Goal: Information Seeking & Learning: Find specific fact

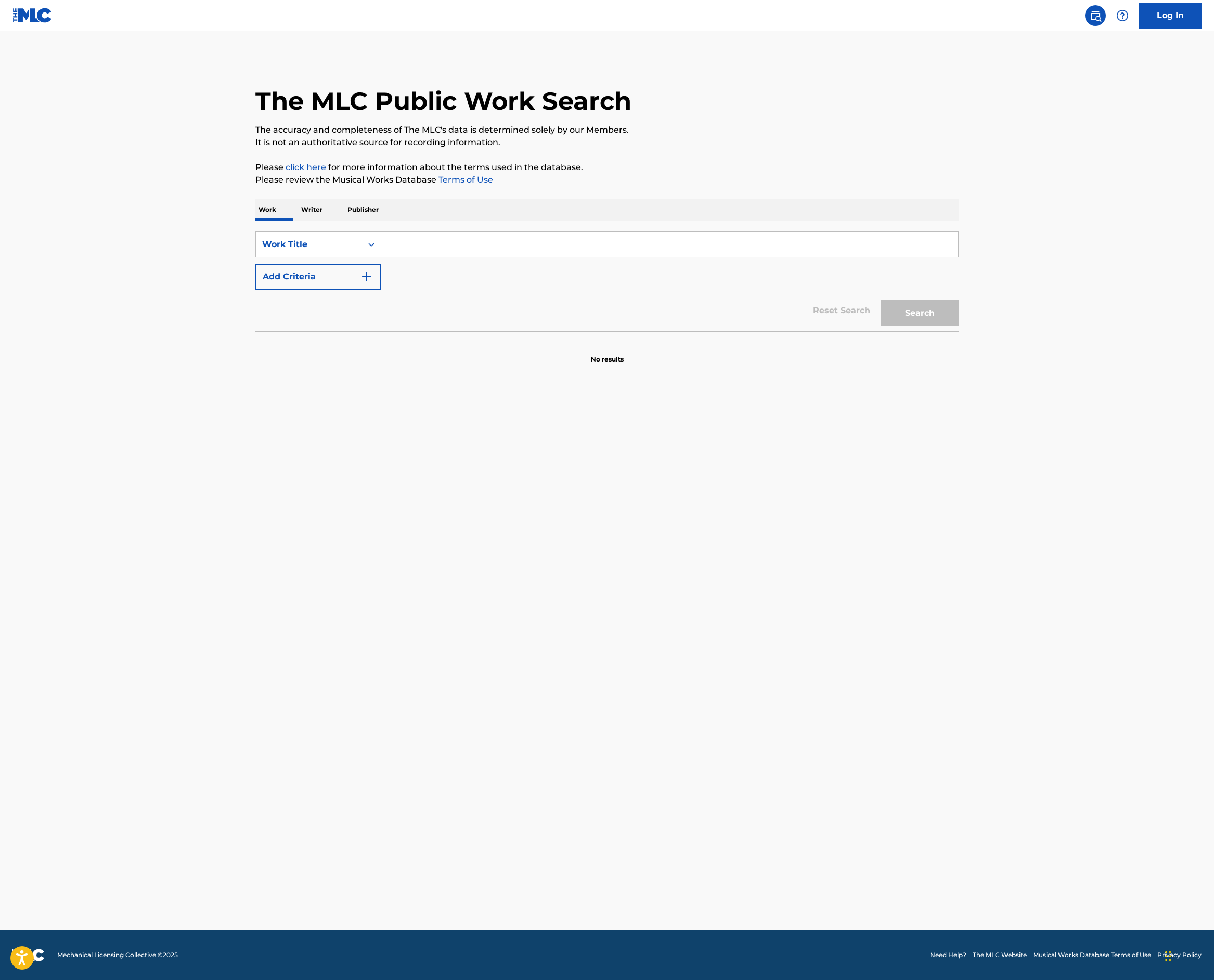
click at [381, 257] on input "Search Form" at bounding box center [669, 245] width 577 height 25
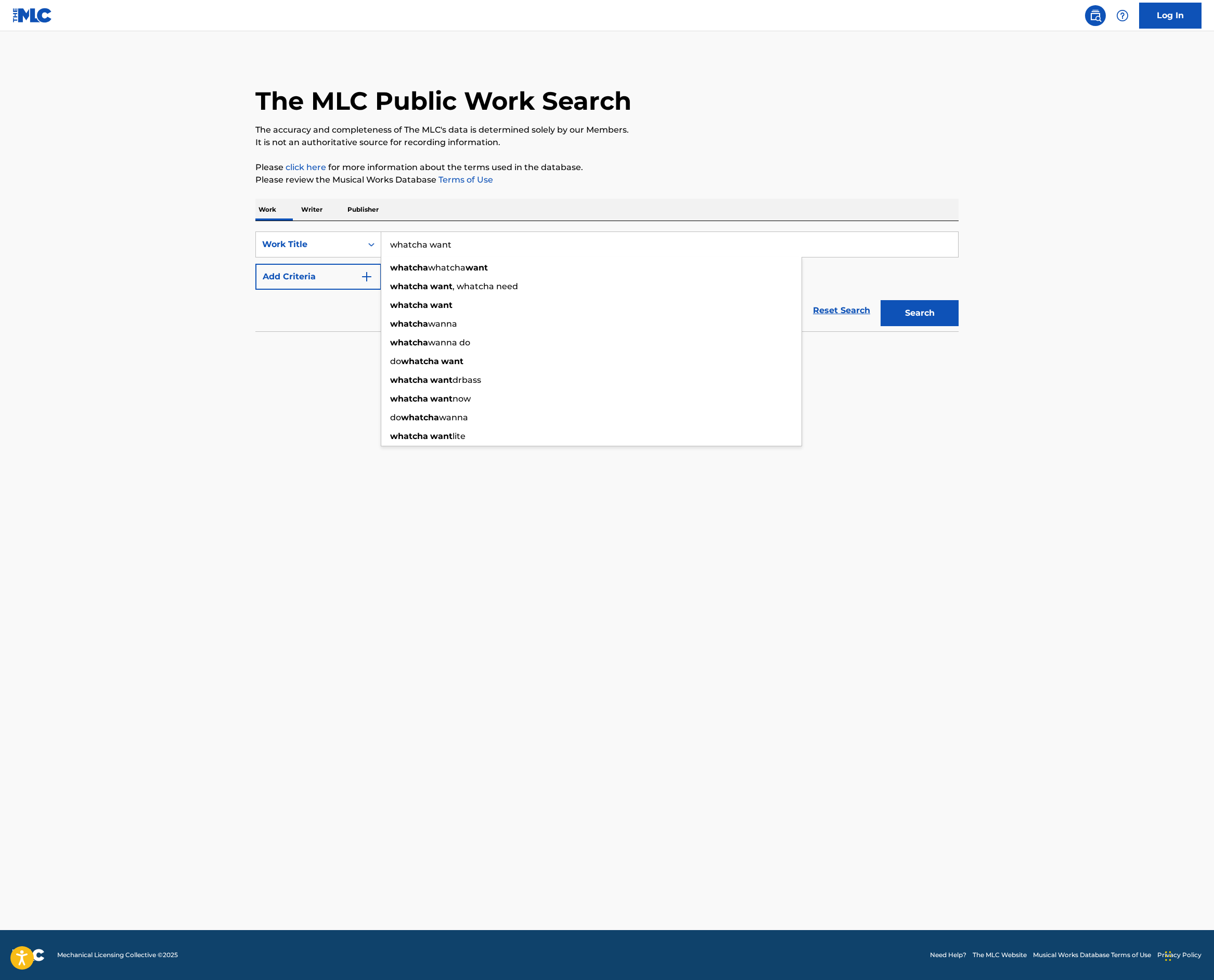
type input "whatcha want"
click at [360, 283] on img "Search Form" at bounding box center [367, 277] width 13 height 13
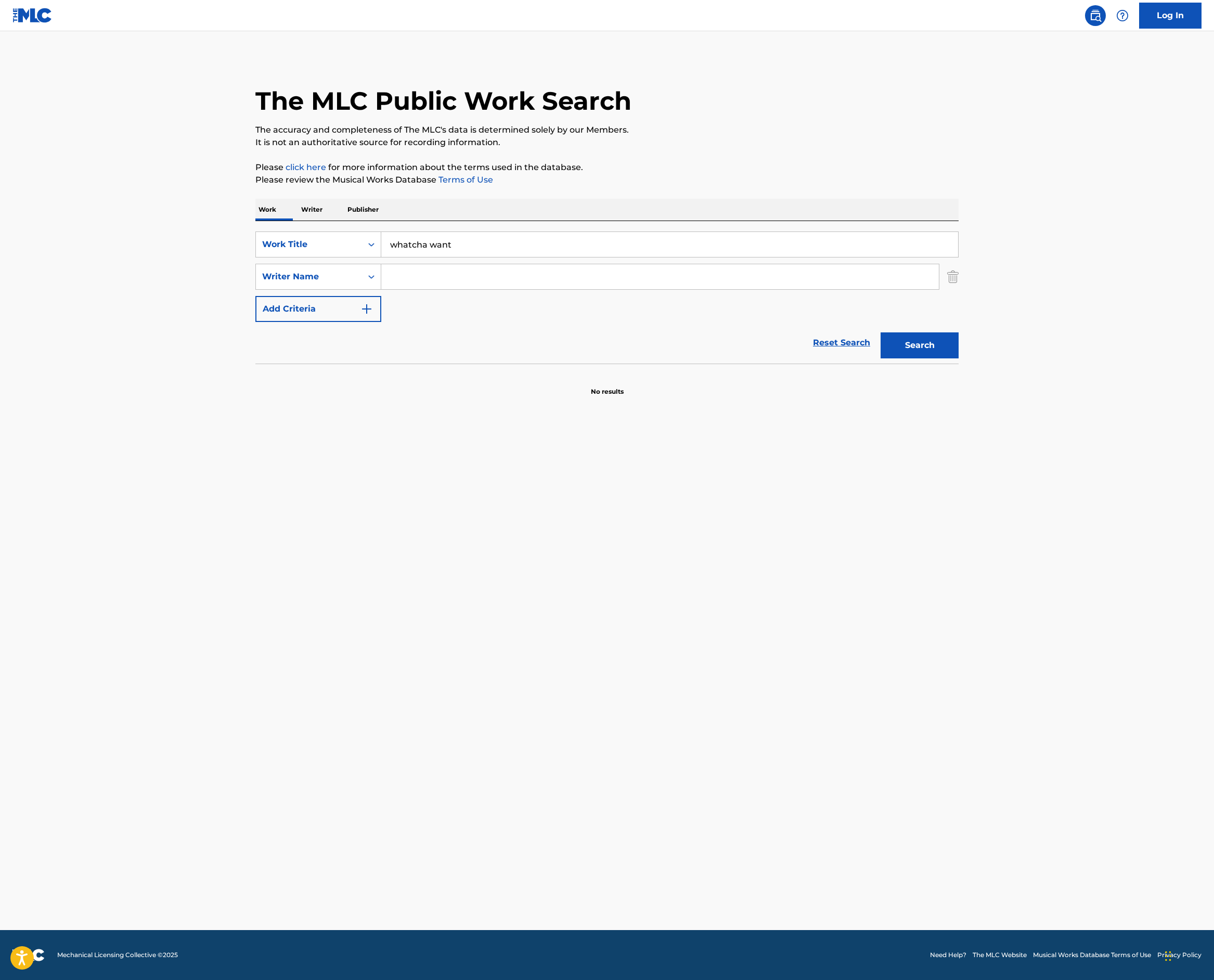
click at [381, 289] on input "Search Form" at bounding box center [660, 277] width 558 height 25
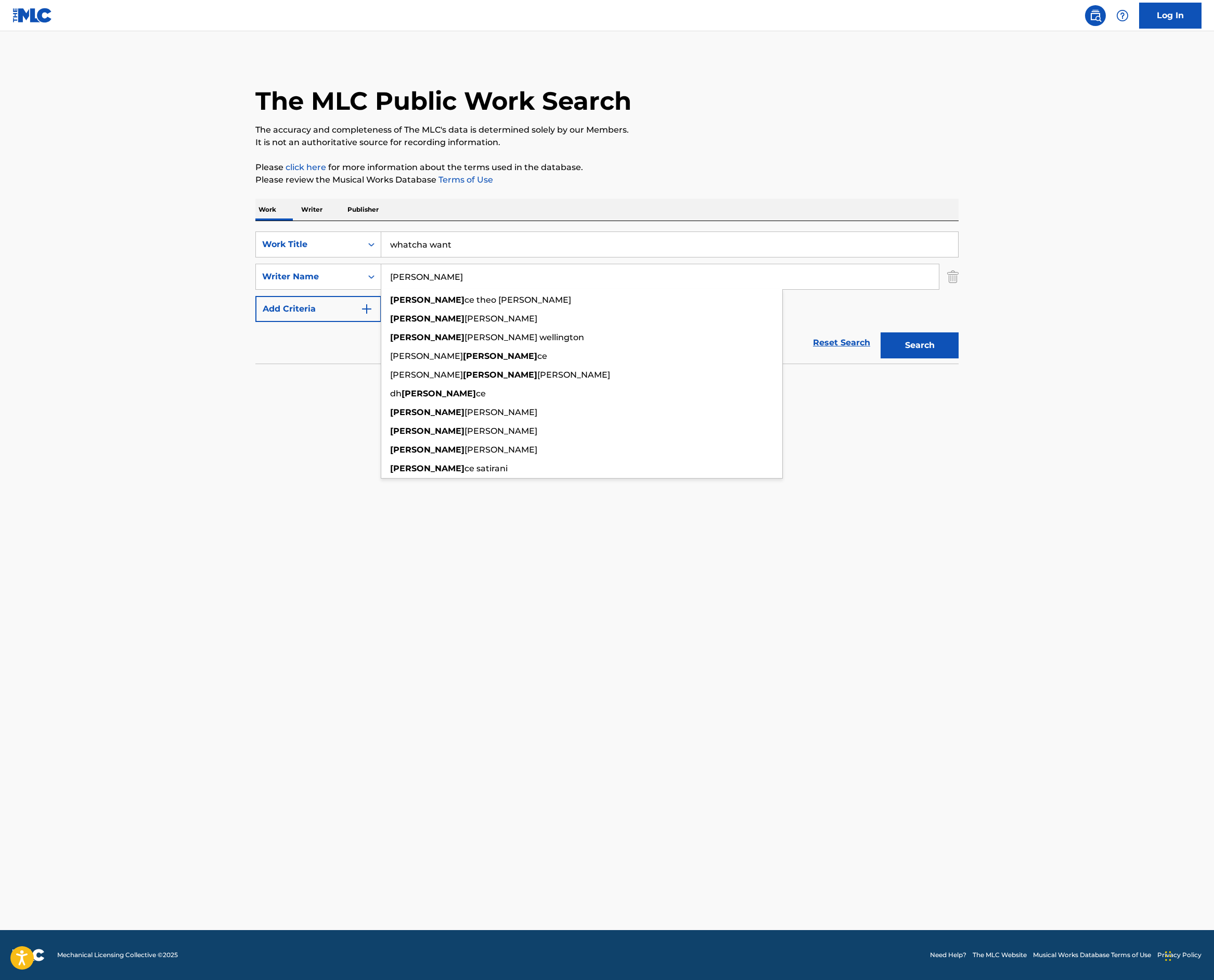
type input "[PERSON_NAME]"
click at [959, 358] on button "Search" at bounding box center [920, 345] width 78 height 26
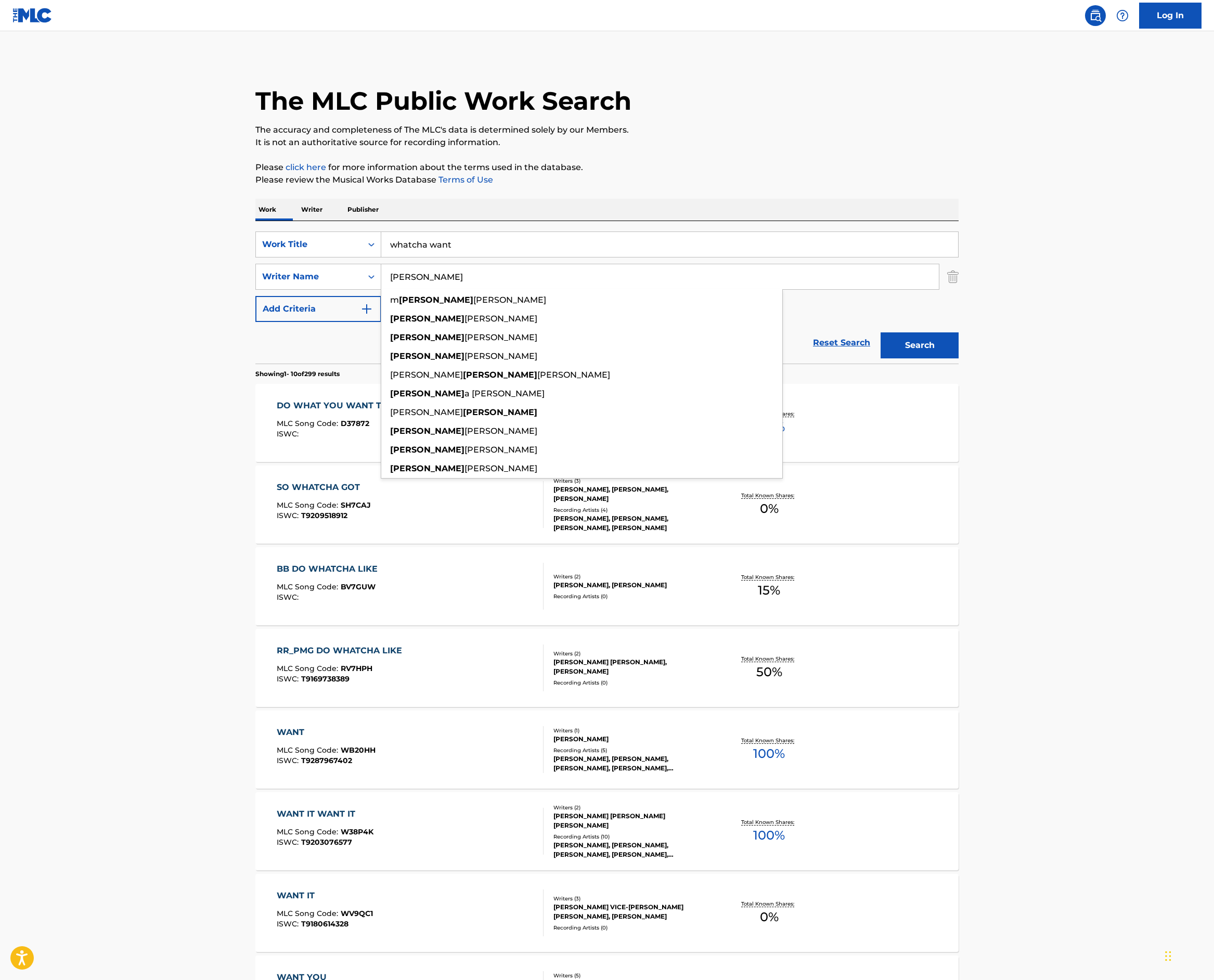
click at [256, 363] on div "Reset Search Search" at bounding box center [607, 343] width 704 height 42
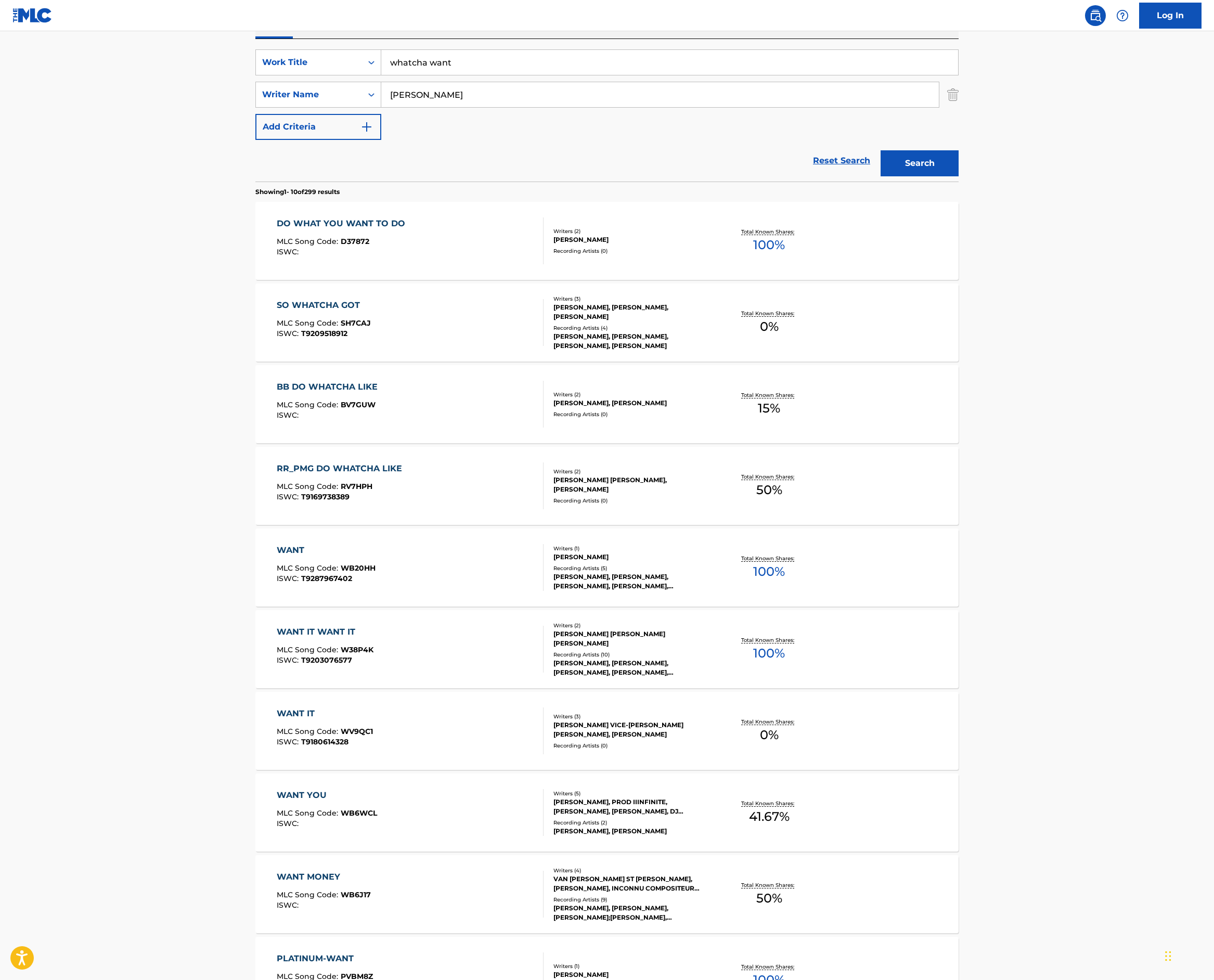
scroll to position [707, 0]
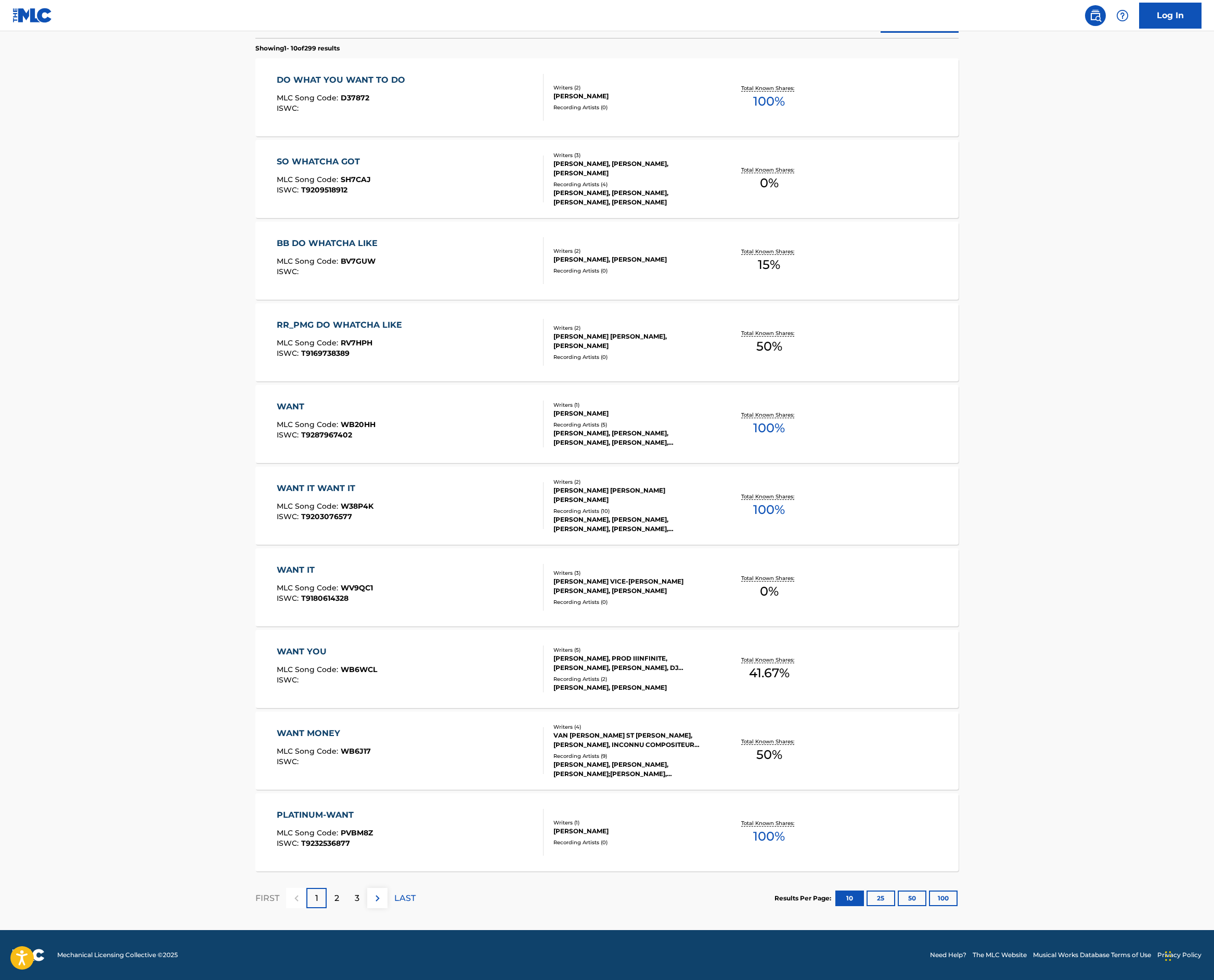
click at [372, 892] on img at bounding box center [378, 899] width 13 height 13
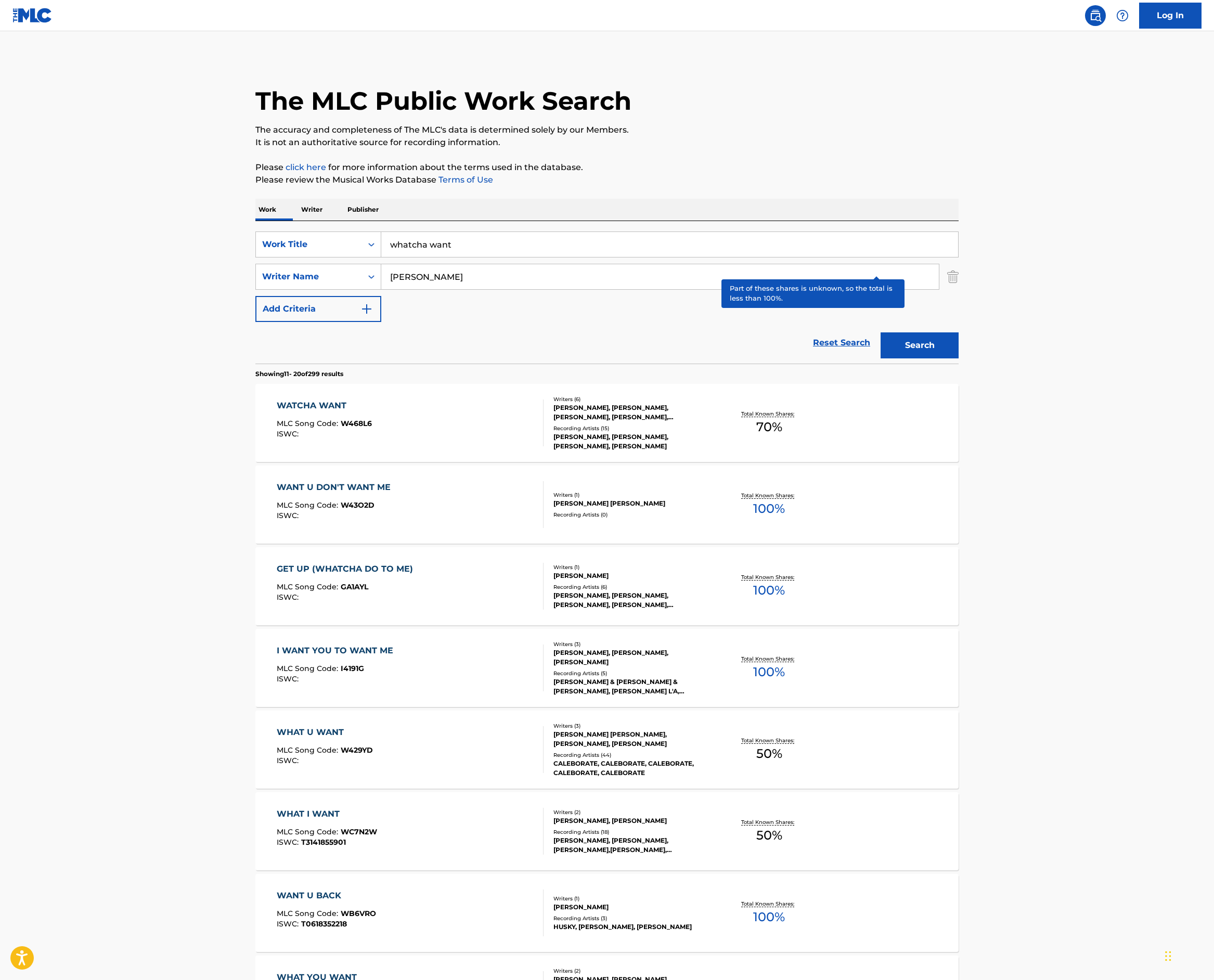
click at [797, 418] on p "Total Known Shares:" at bounding box center [769, 414] width 56 height 8
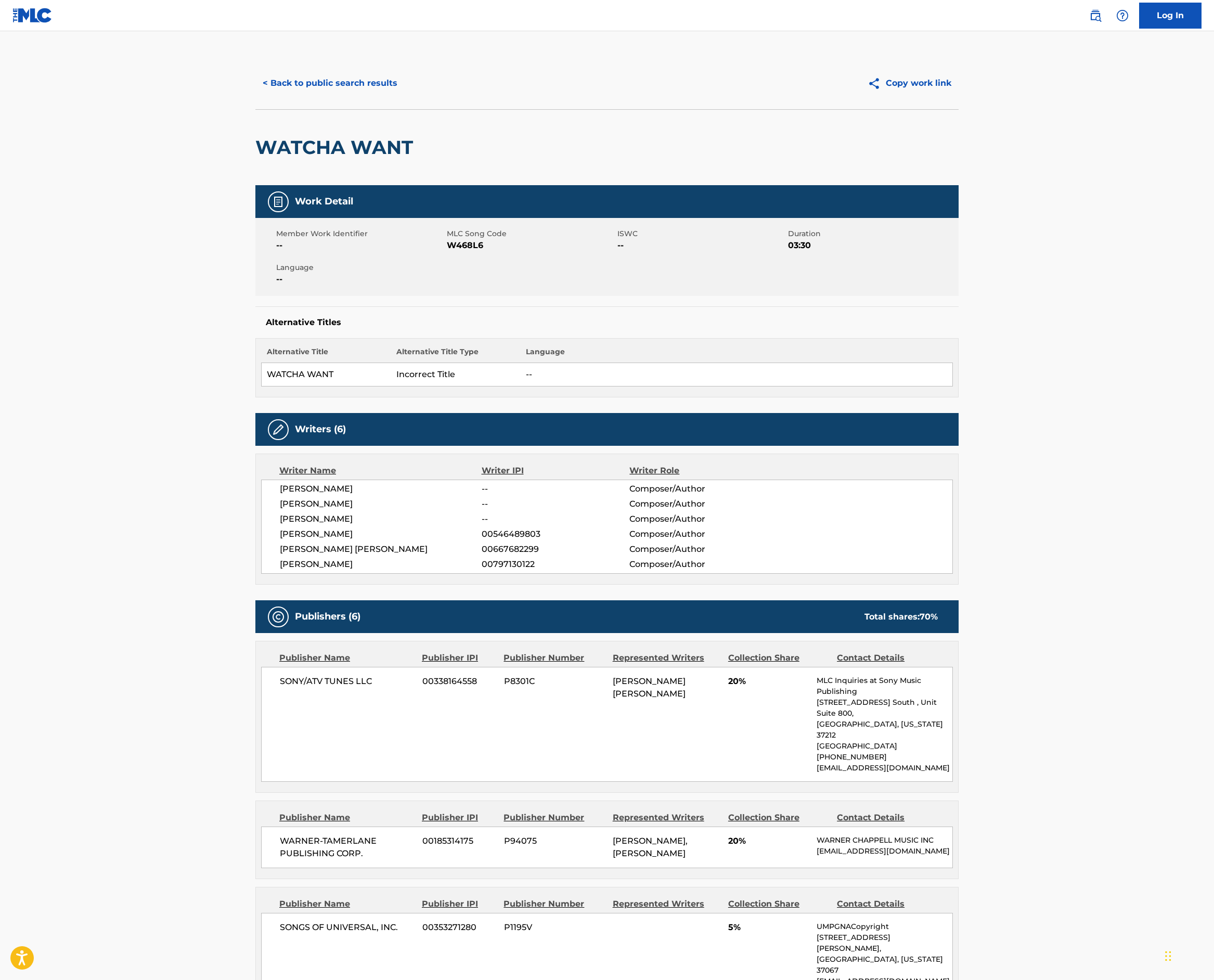
click at [256, 97] on button "< Back to public search results" at bounding box center [330, 83] width 150 height 26
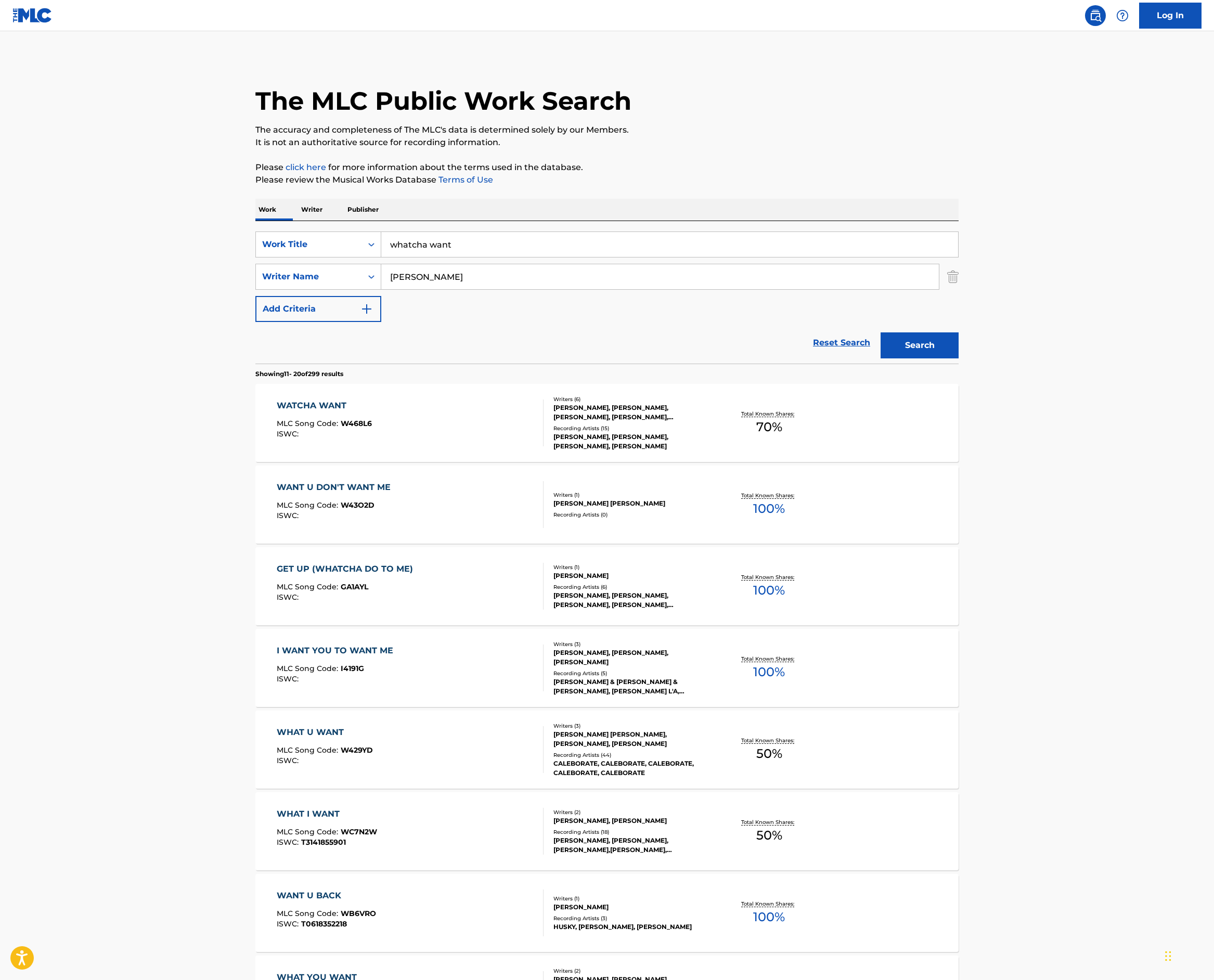
drag, startPoint x: 362, startPoint y: 374, endPoint x: 102, endPoint y: 334, distance: 263.1
click at [256, 334] on div "SearchWithCriteriac3c57842-fe22-4fce-80a8-8f98aa14e497 Work Title whatcha want …" at bounding box center [607, 292] width 704 height 143
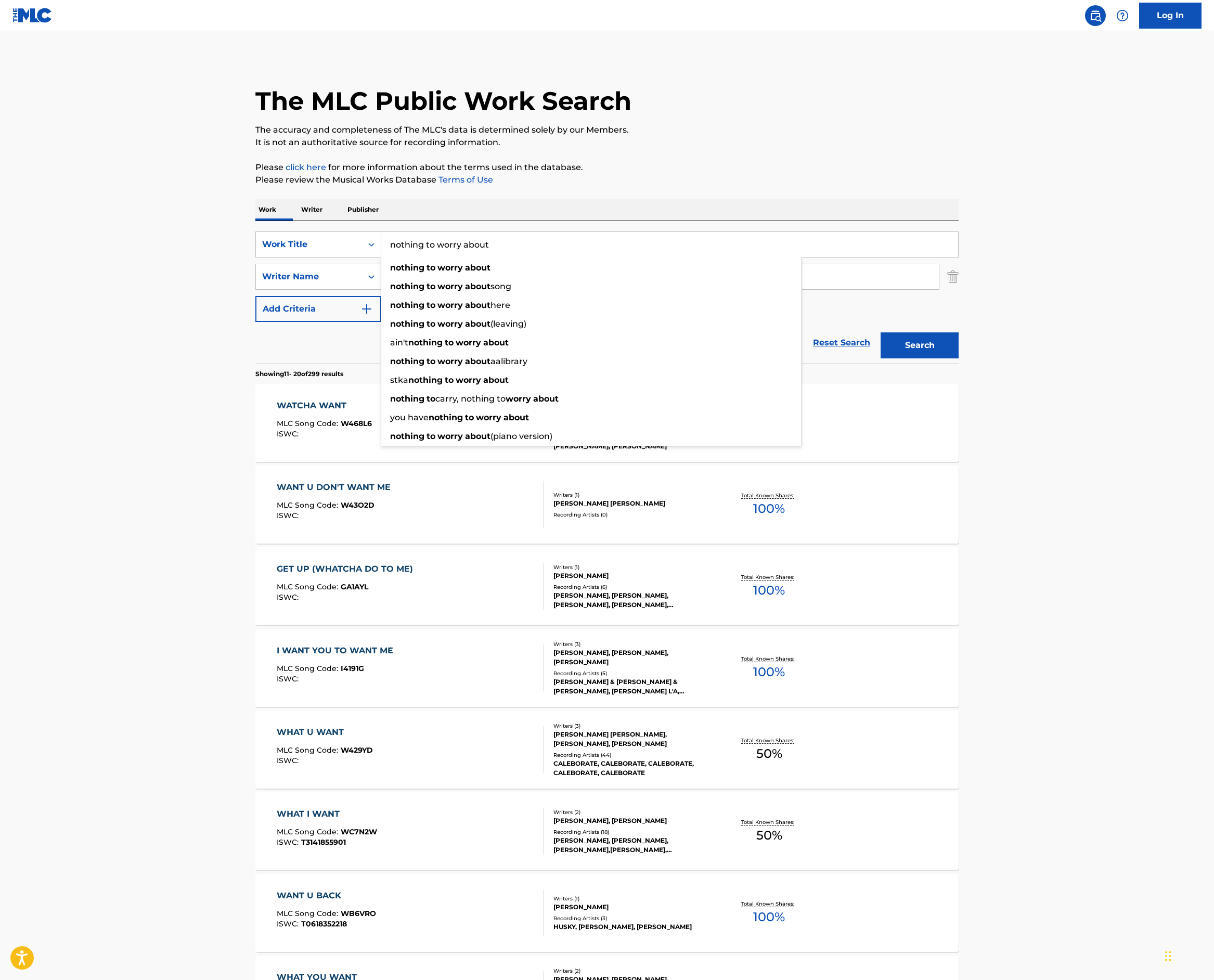
type input "nothing to worry about"
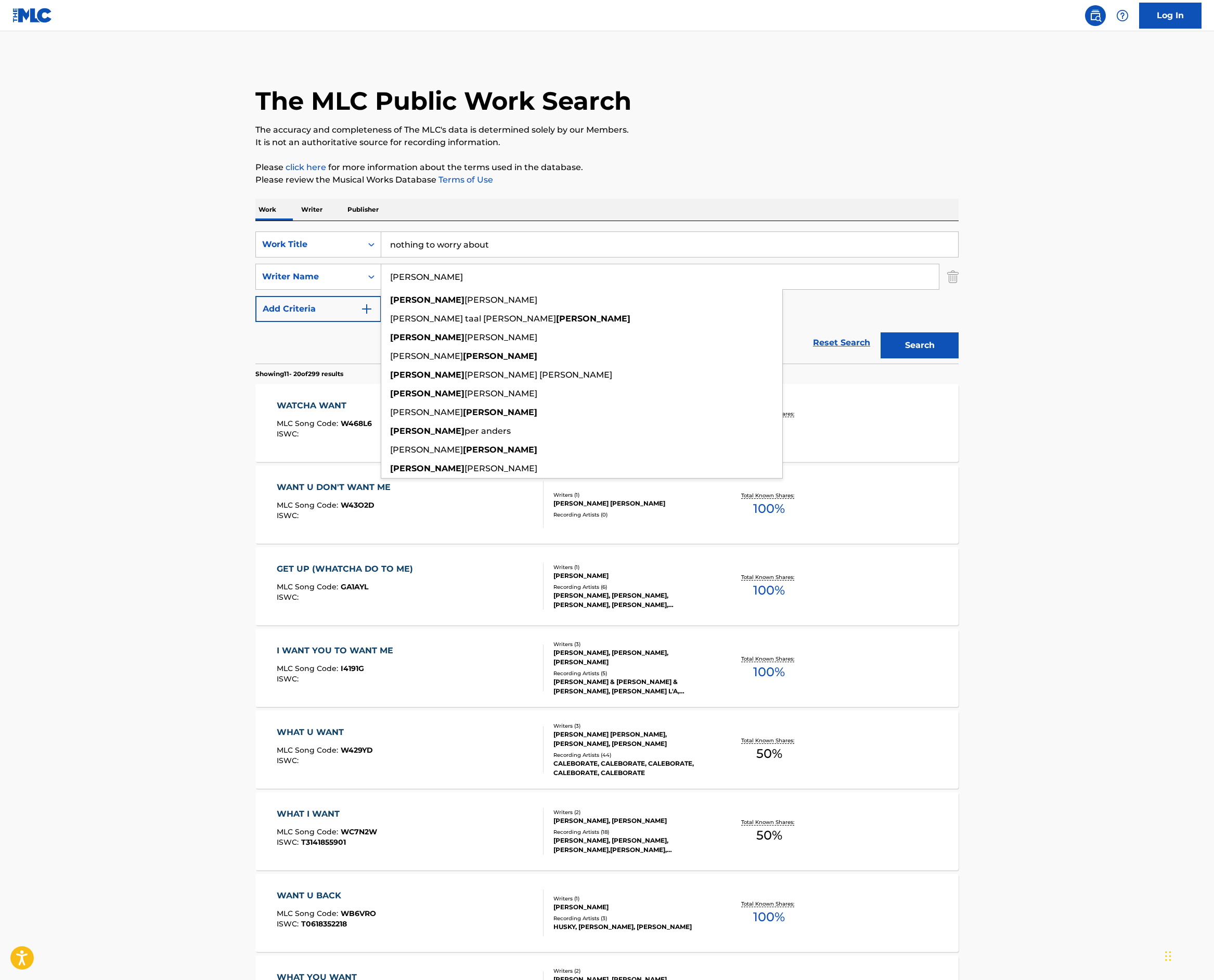
type input "[PERSON_NAME]"
click at [959, 358] on button "Search" at bounding box center [920, 345] width 78 height 26
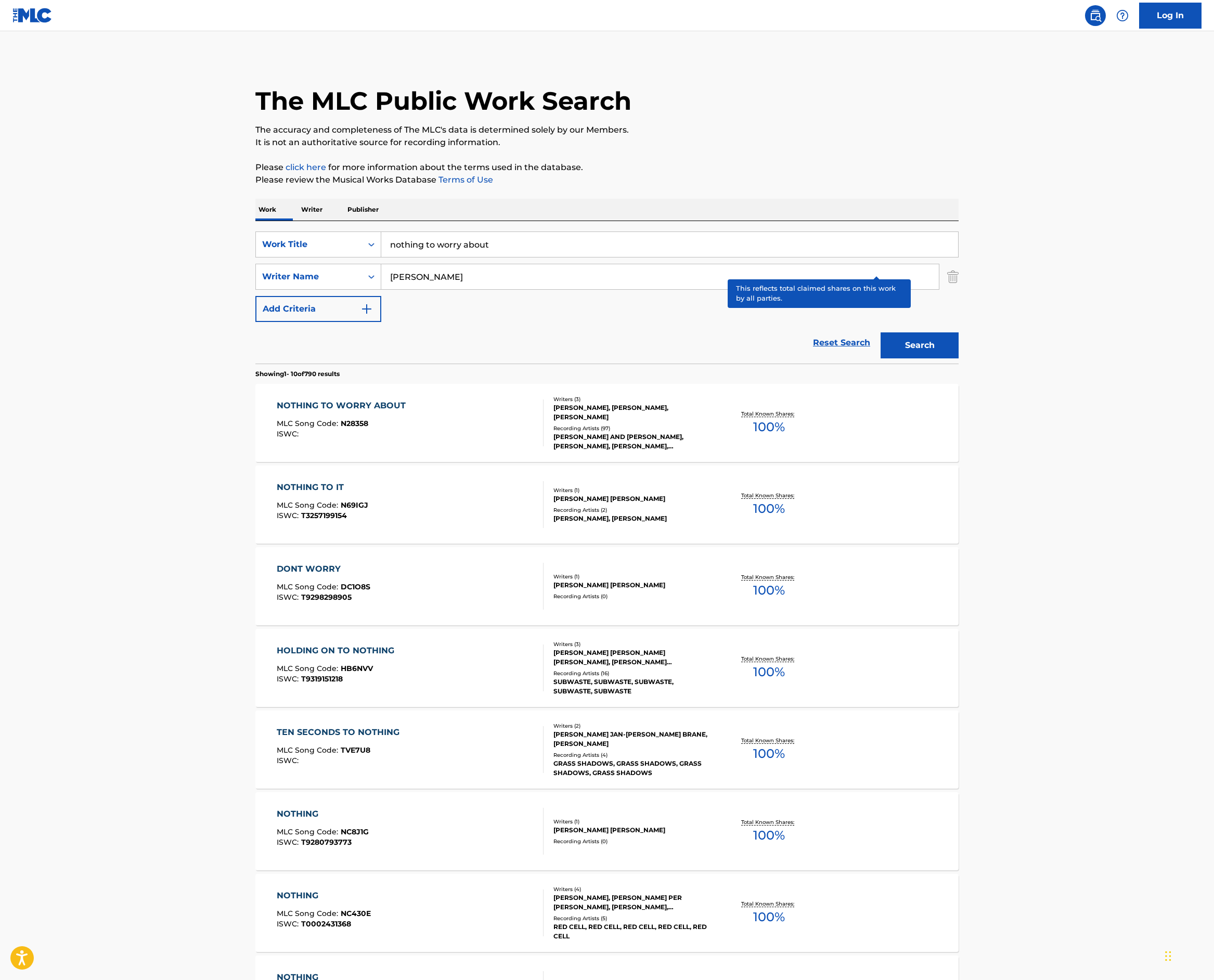
click at [797, 418] on p "Total Known Shares:" at bounding box center [769, 414] width 56 height 8
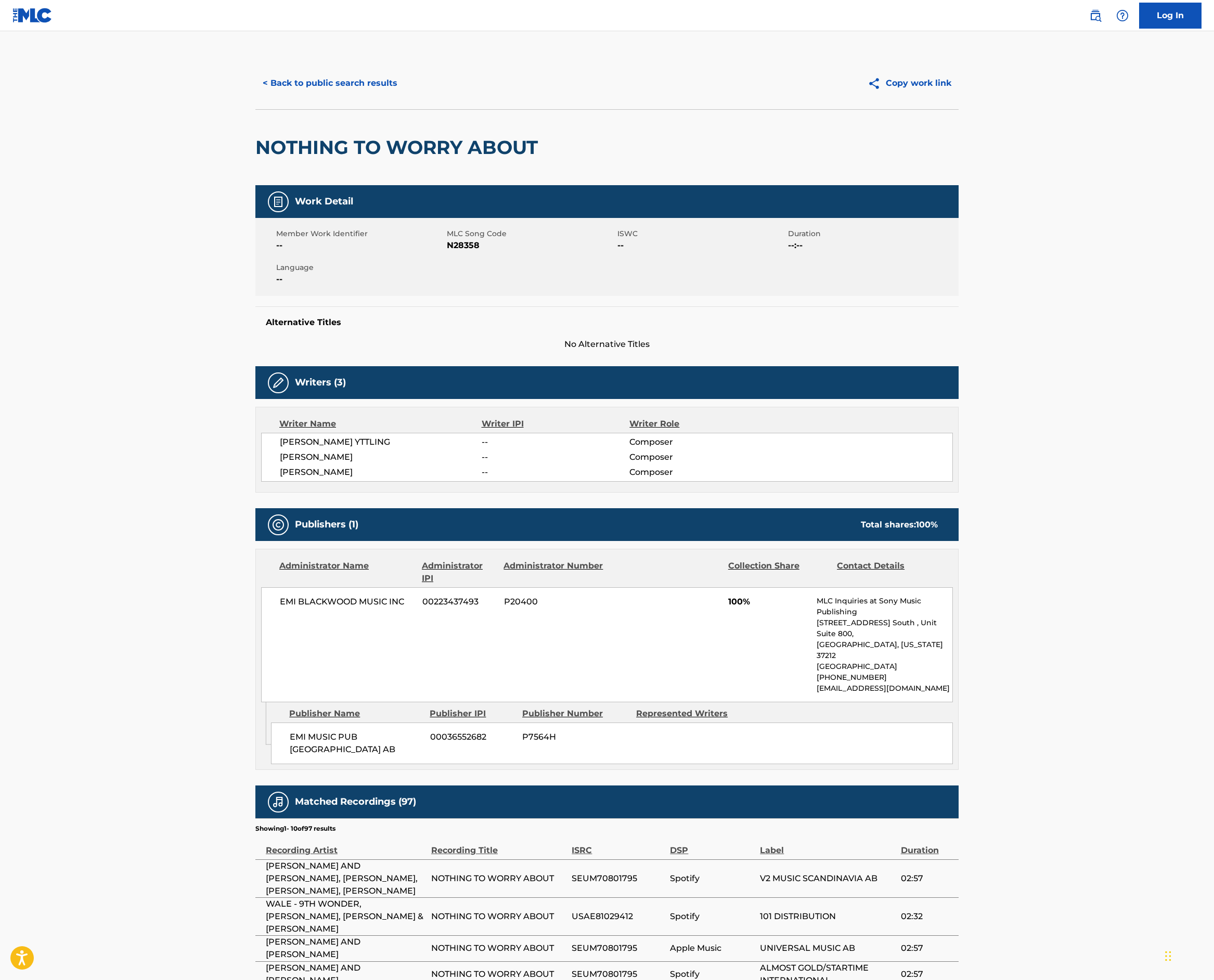
click at [256, 97] on button "< Back to public search results" at bounding box center [330, 83] width 150 height 26
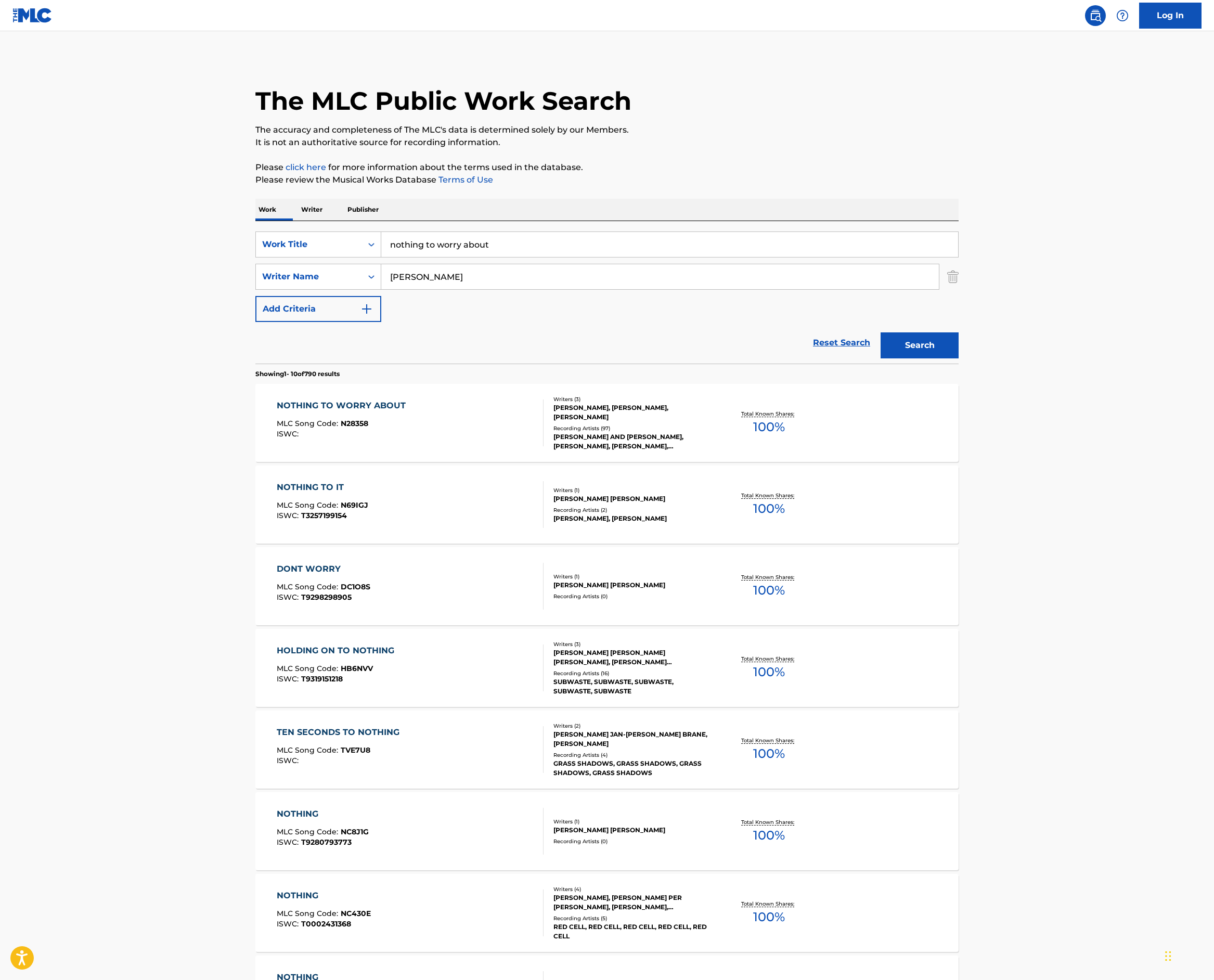
drag, startPoint x: 398, startPoint y: 375, endPoint x: 90, endPoint y: 310, distance: 314.8
click at [256, 313] on div "Work Writer Publisher SearchWithCriteriac3c57842-fe22-4fce-80a8-8f98aa14e497 Wo…" at bounding box center [607, 724] width 704 height 1052
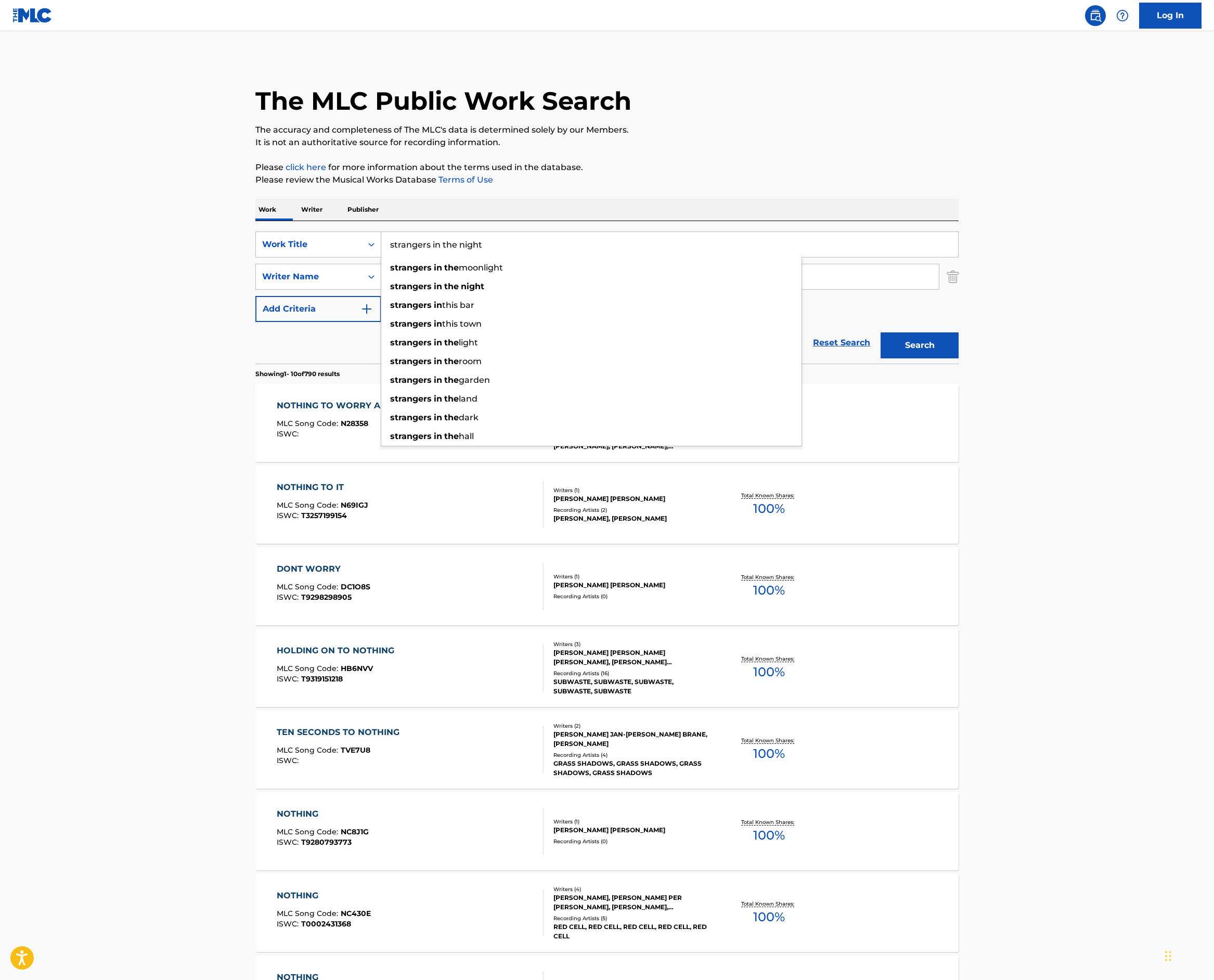
type input "strangers in the night"
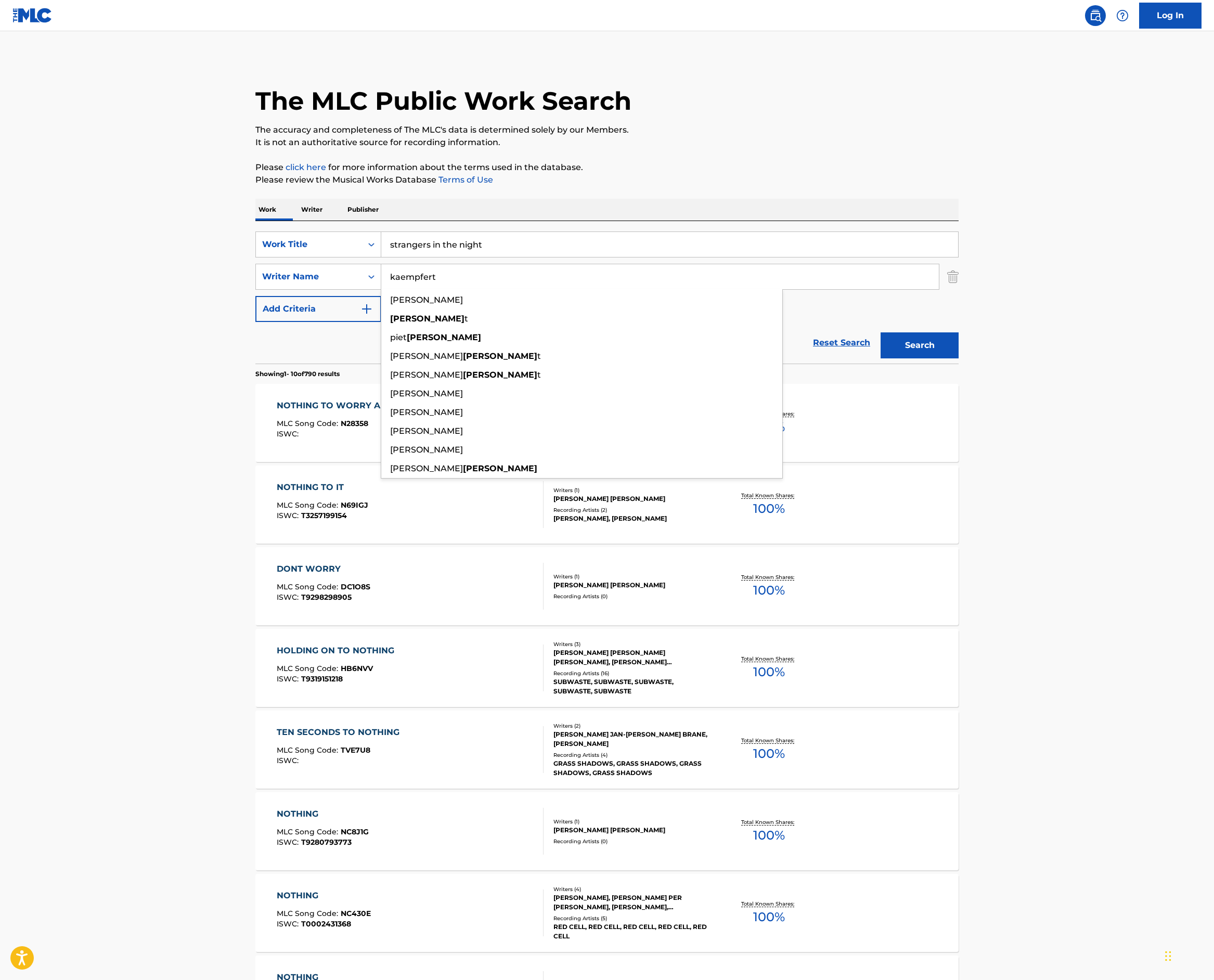
type input "kaempfert"
click at [959, 358] on button "Search" at bounding box center [920, 345] width 78 height 26
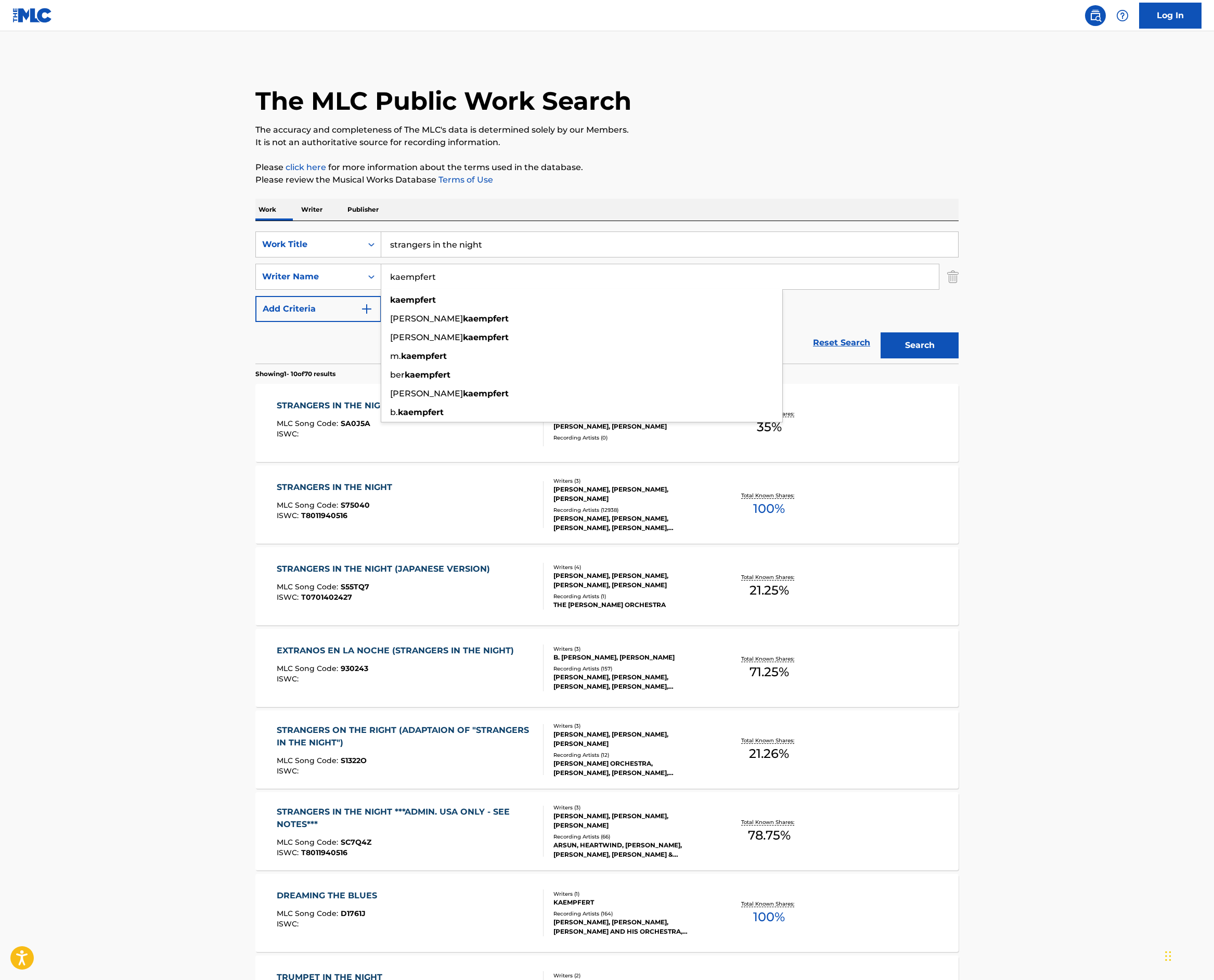
click at [774, 462] on div "STRANGERS IN THE NIGHT MLC Song Code : SA0J5A ISWC : Writers ( 4 ) [PERSON_NAME…" at bounding box center [607, 423] width 704 height 78
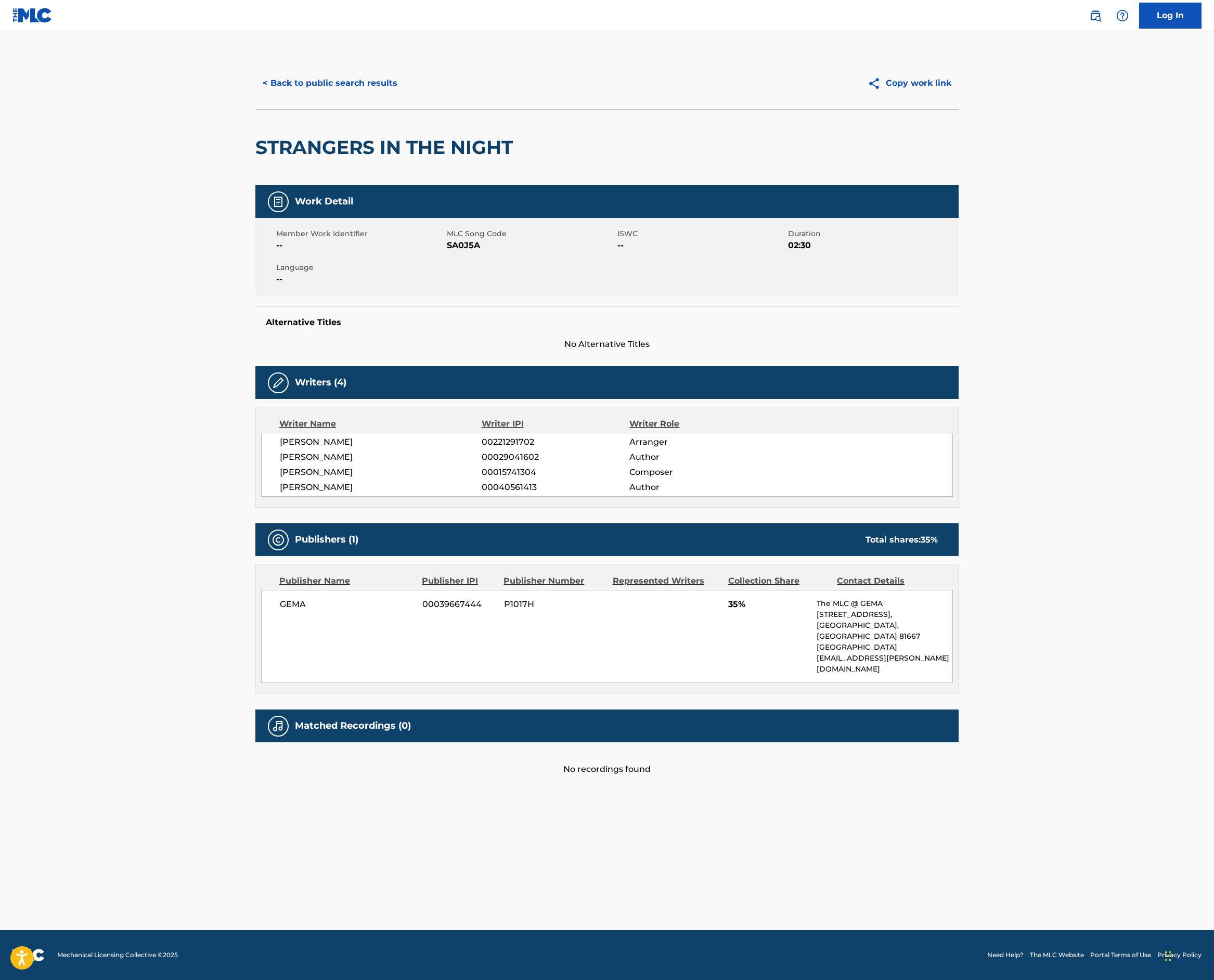
click at [256, 97] on button "< Back to public search results" at bounding box center [330, 83] width 150 height 26
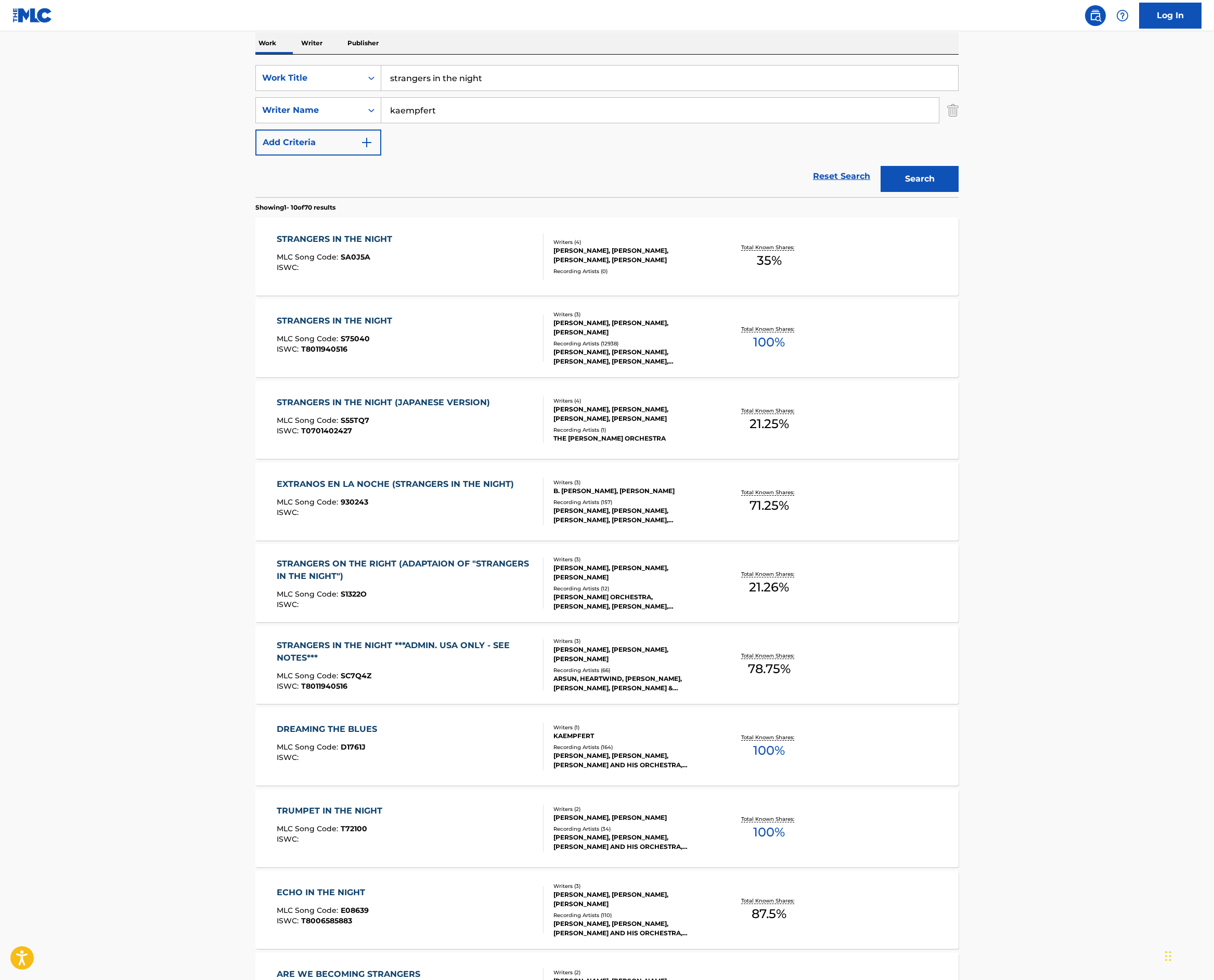
scroll to position [180, 0]
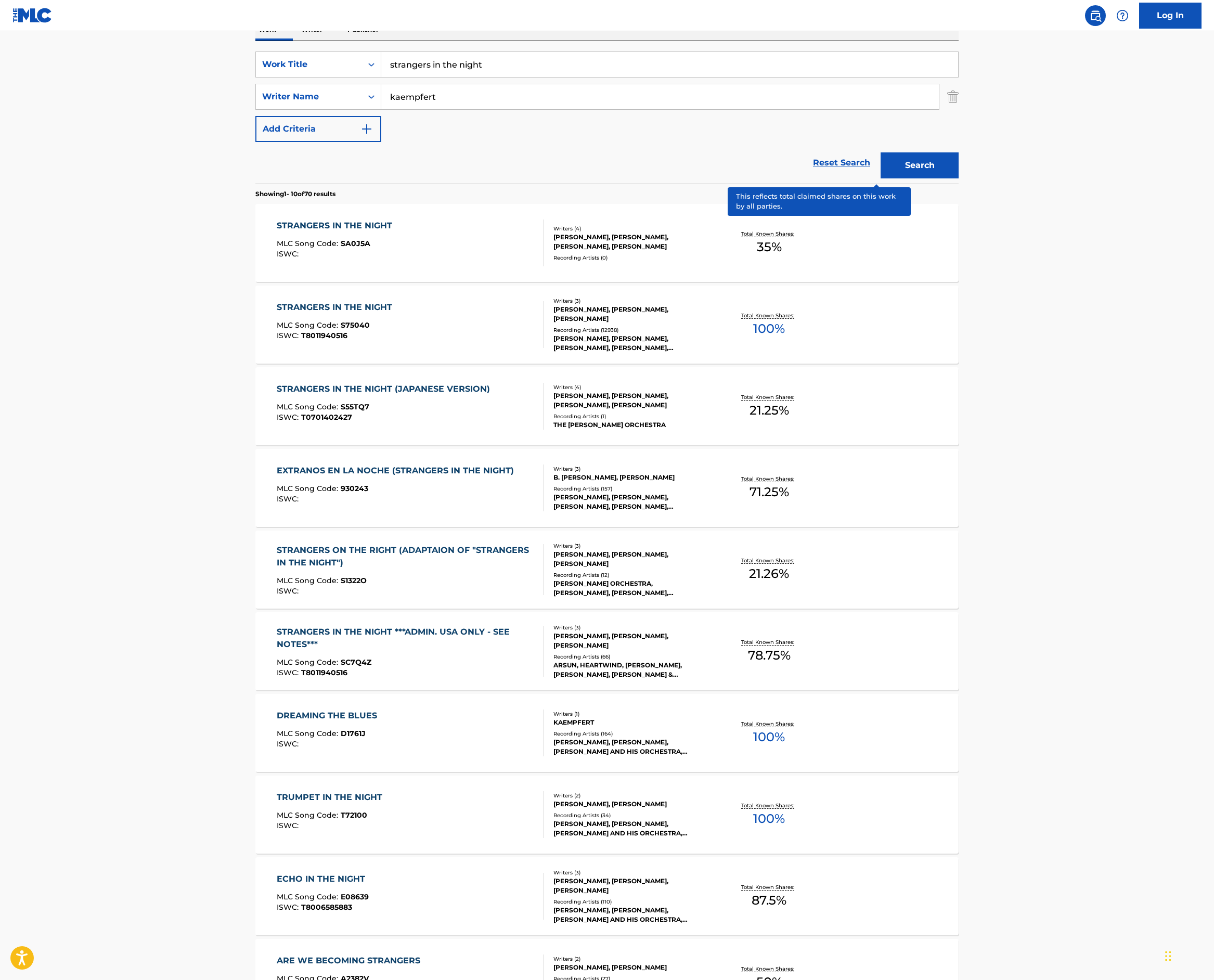
click at [797, 319] on p "Total Known Shares:" at bounding box center [769, 316] width 56 height 8
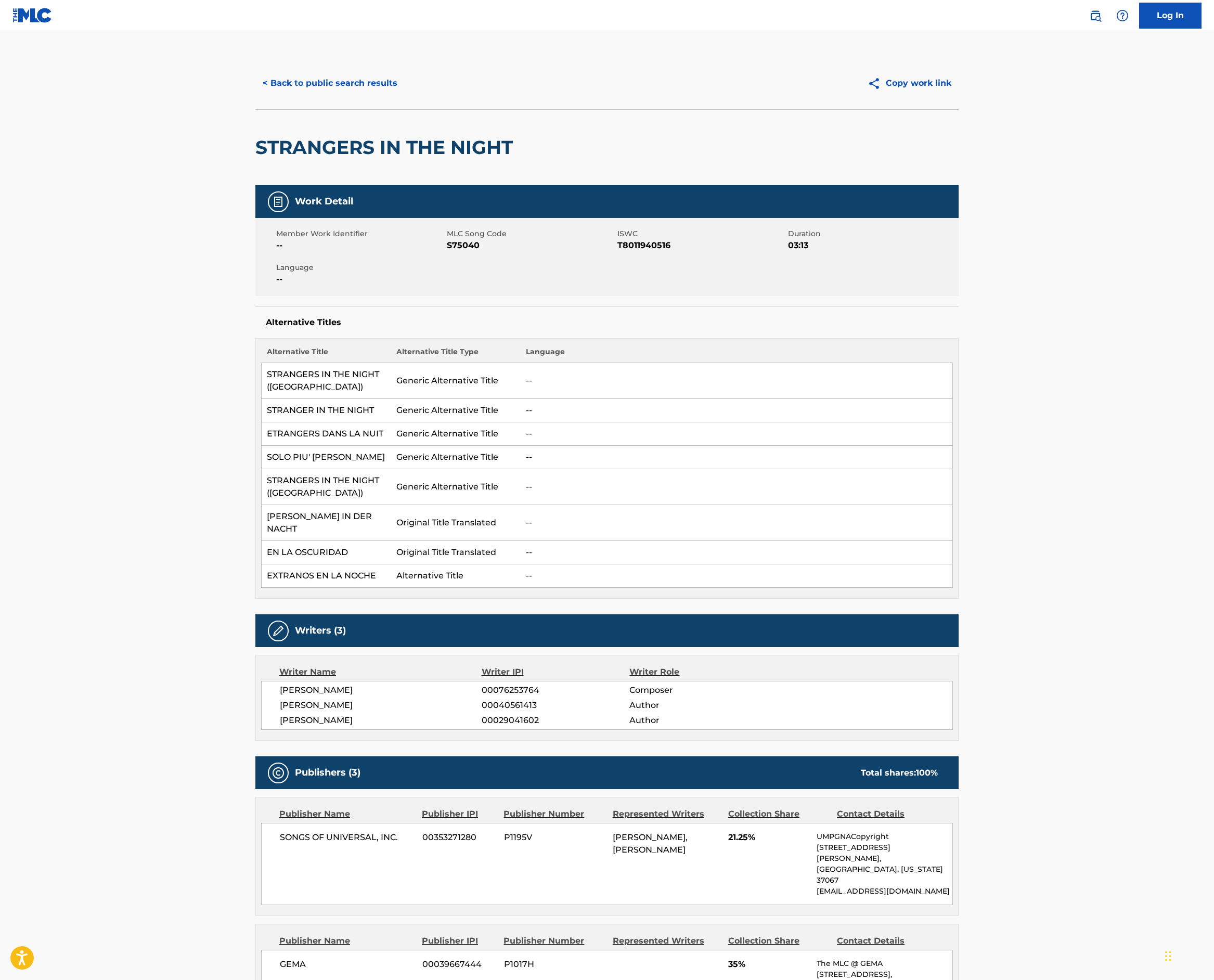
click at [256, 97] on button "< Back to public search results" at bounding box center [330, 83] width 150 height 26
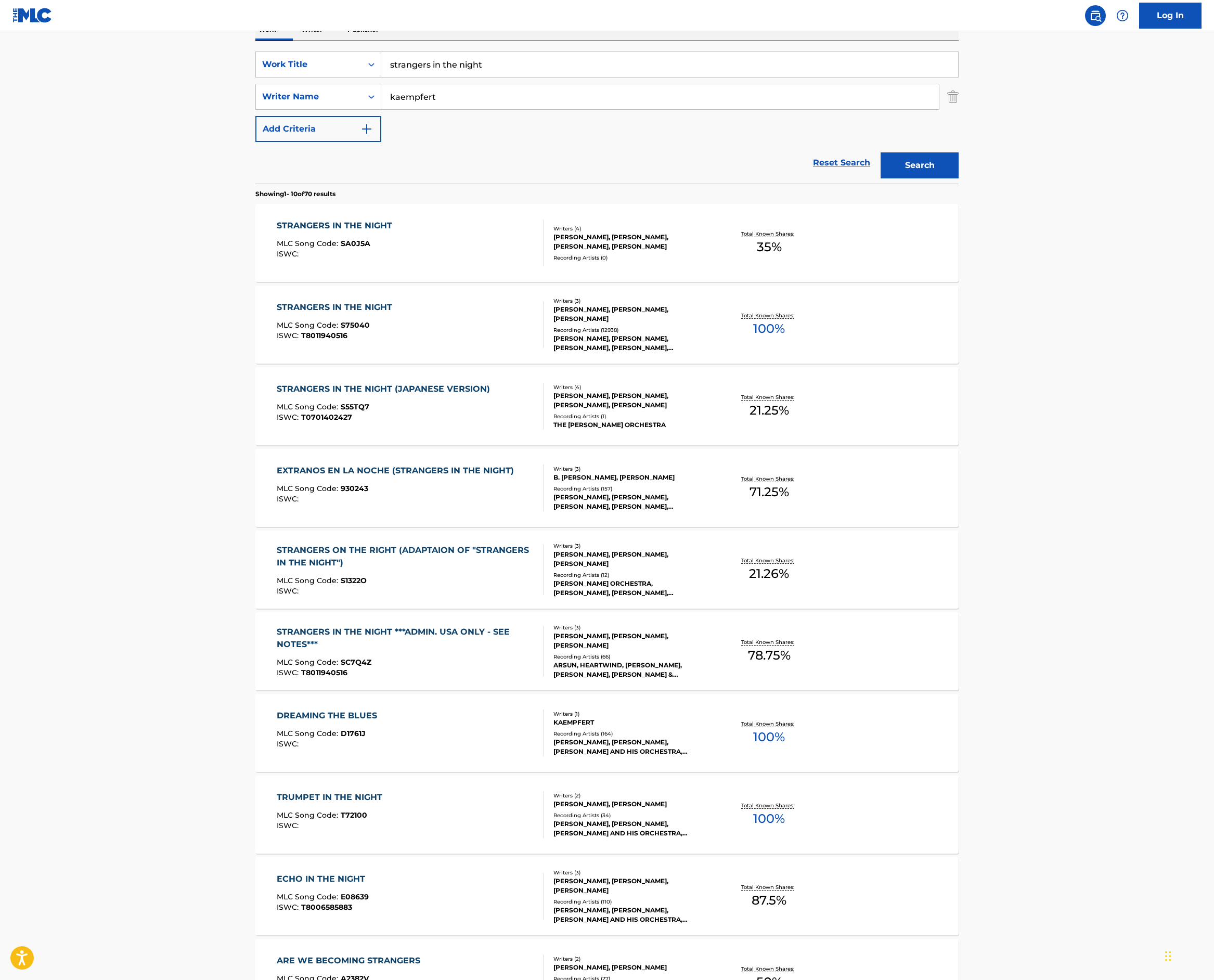
drag, startPoint x: 381, startPoint y: 194, endPoint x: 124, endPoint y: 152, distance: 260.4
click at [256, 153] on div "SearchWithCriteriac3c57842-fe22-4fce-80a8-8f98aa14e497 Work Title strangers in …" at bounding box center [607, 112] width 704 height 143
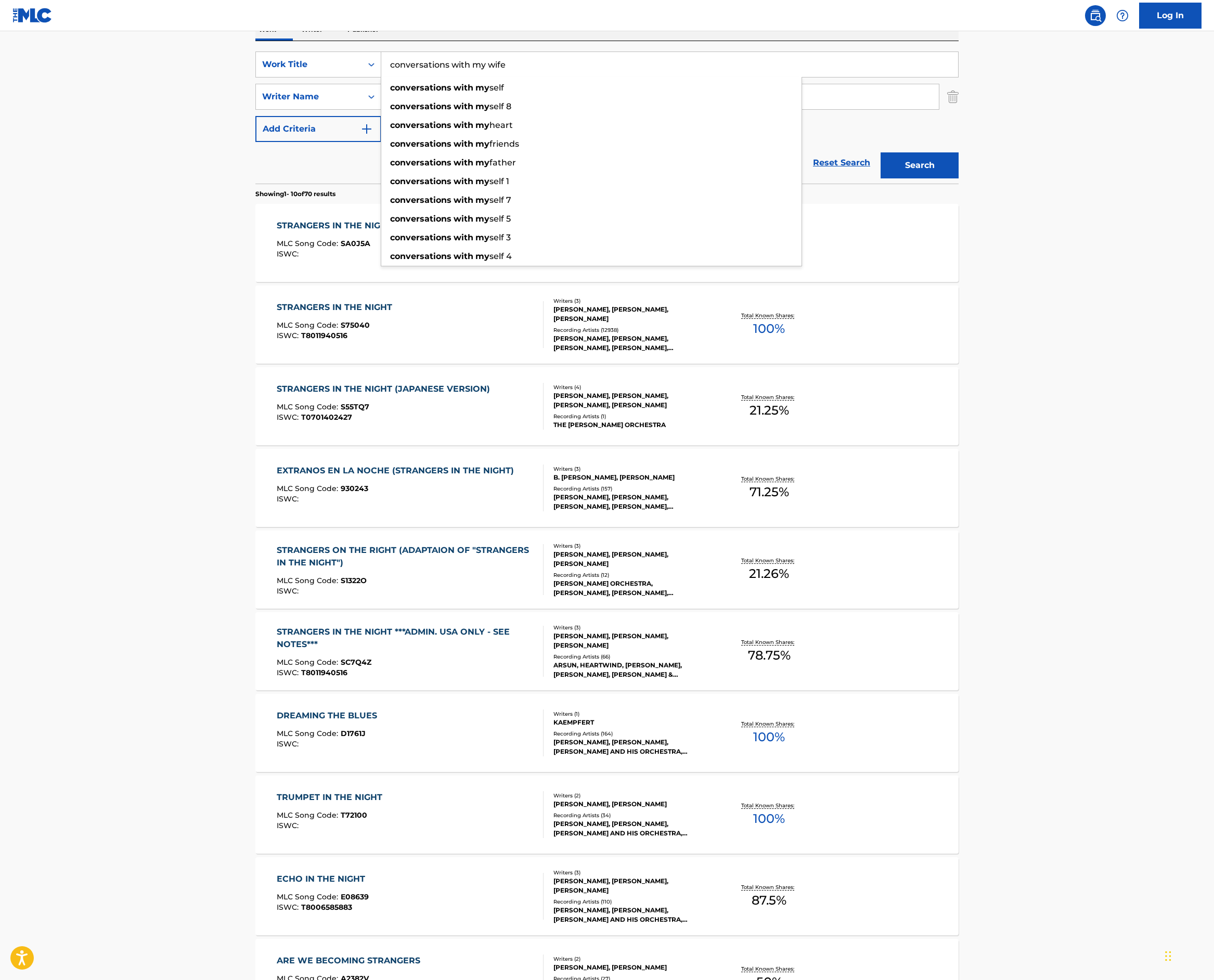
type input "conversations with my wife"
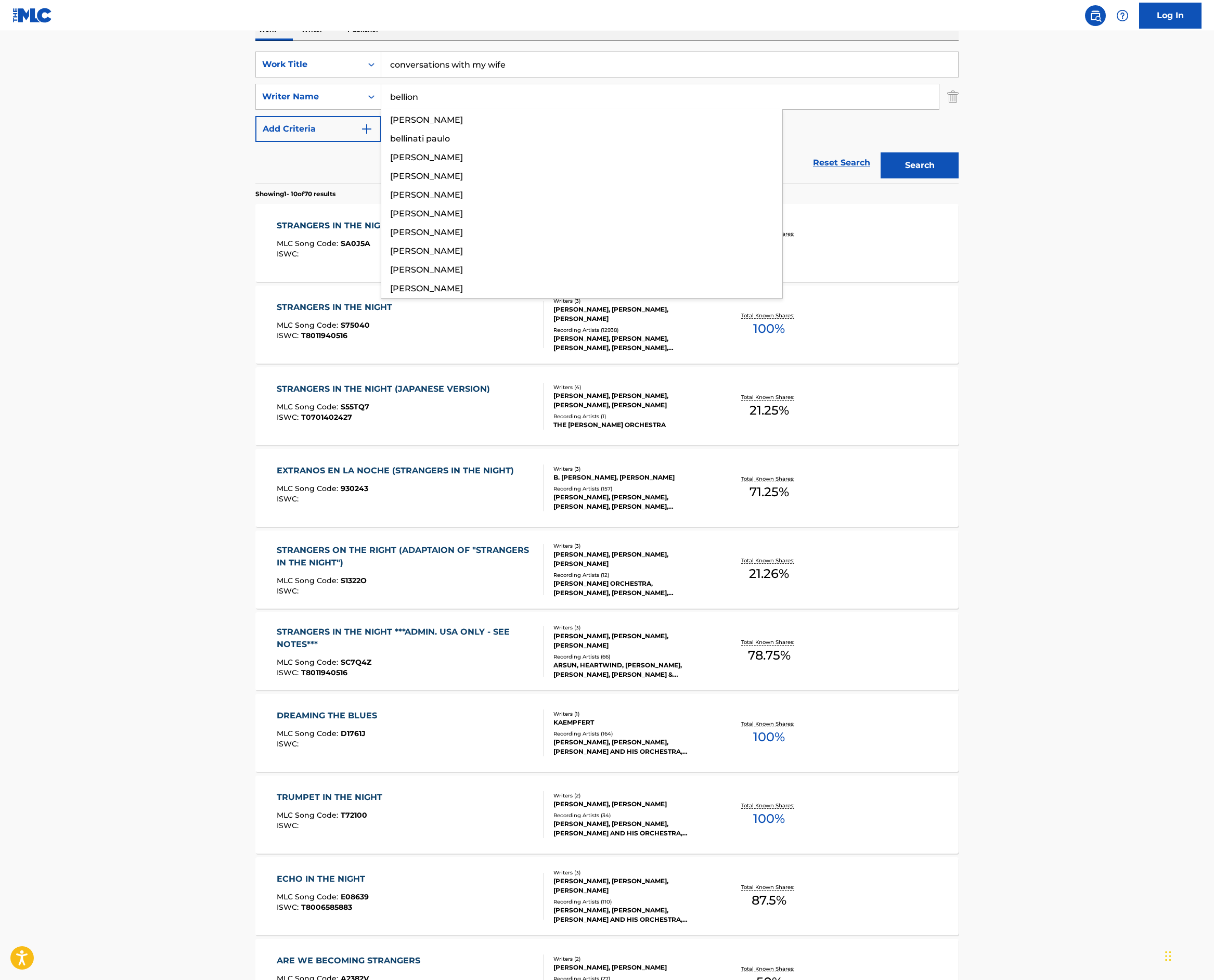
type input "bellion"
click at [959, 179] on button "Search" at bounding box center [920, 165] width 78 height 26
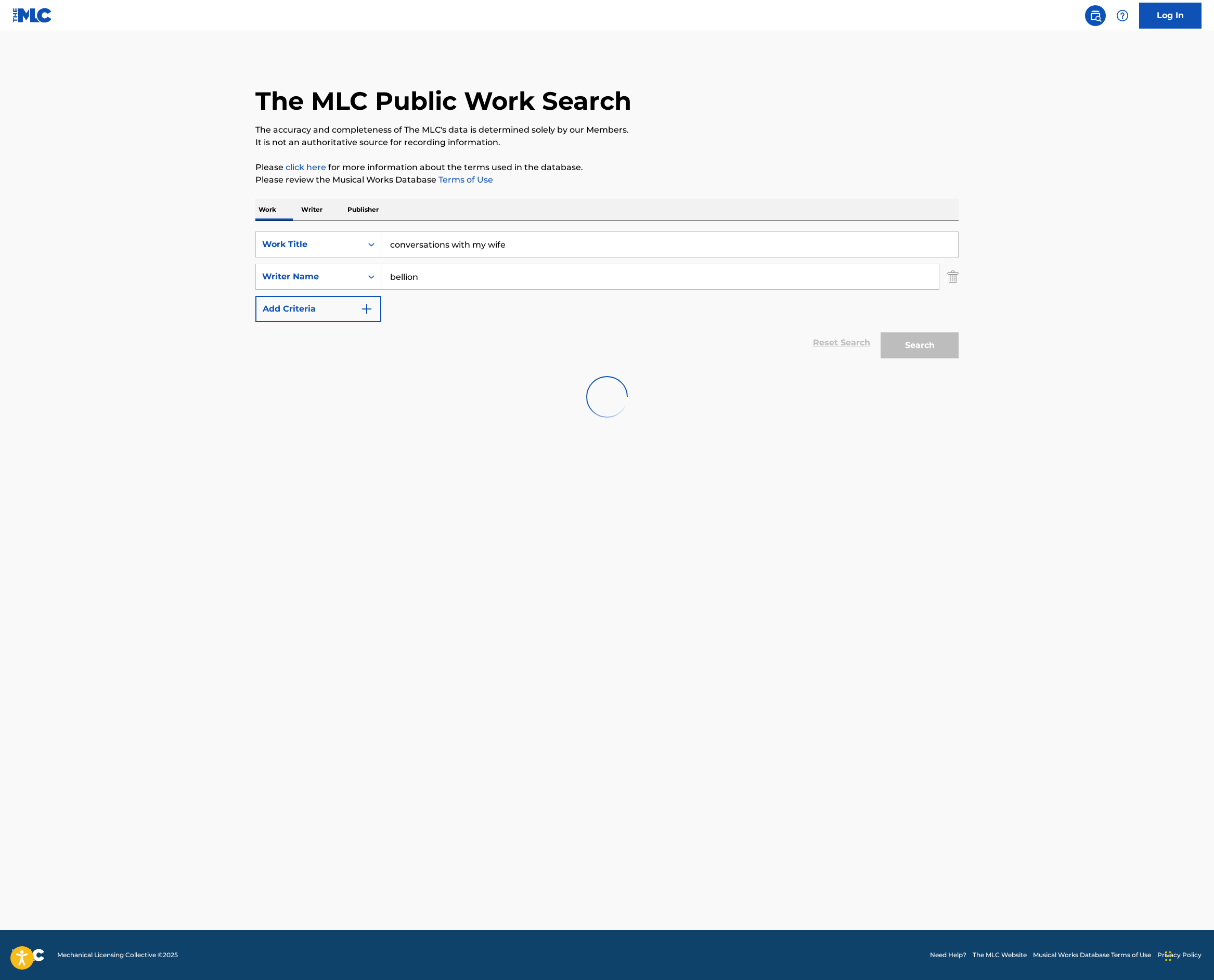
scroll to position [0, 0]
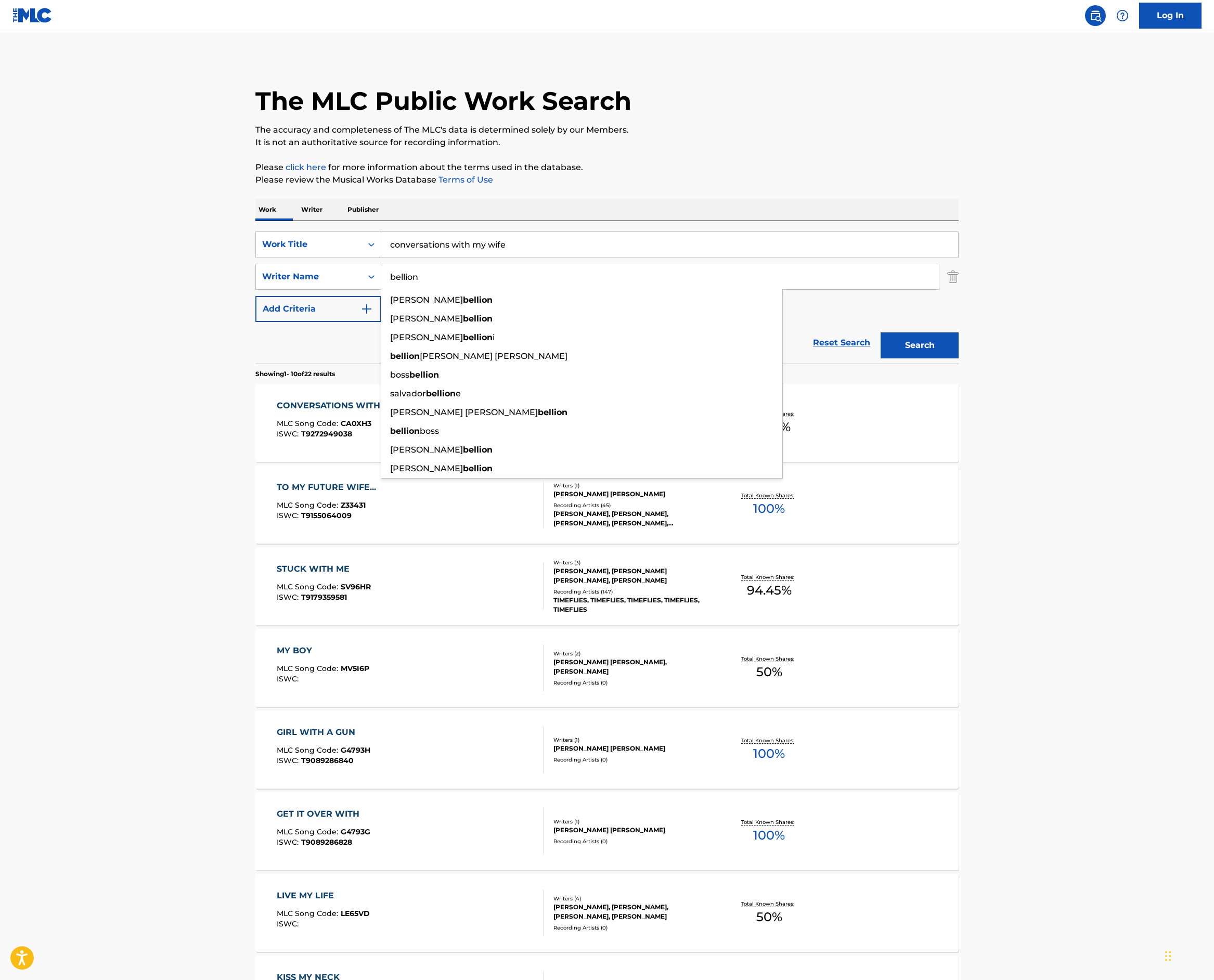
click at [536, 282] on div "The MLC Public Work Search The accuracy and completeness of The MLC's data is d…" at bounding box center [607, 654] width 728 height 1193
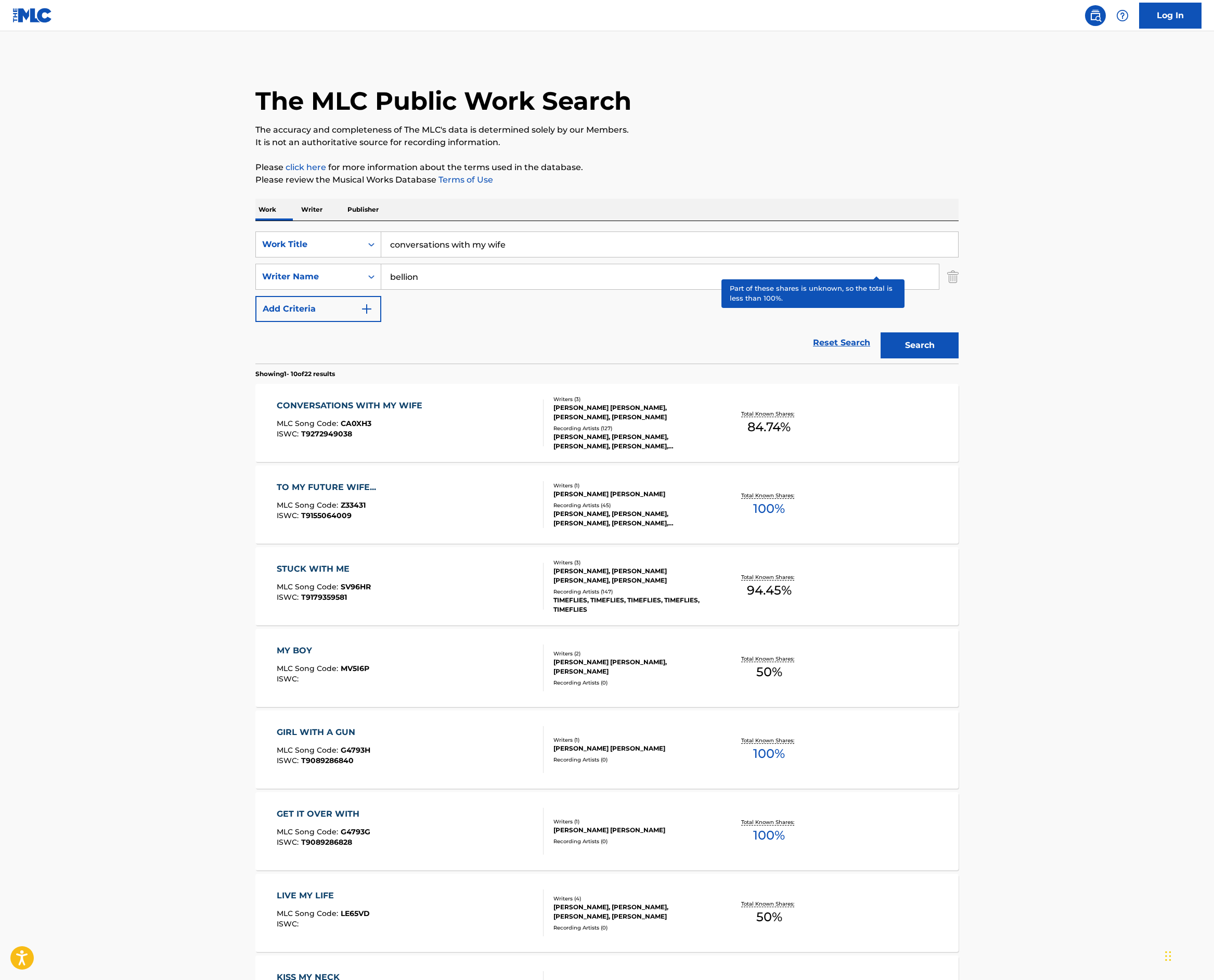
click at [797, 418] on p "Total Known Shares:" at bounding box center [769, 414] width 56 height 8
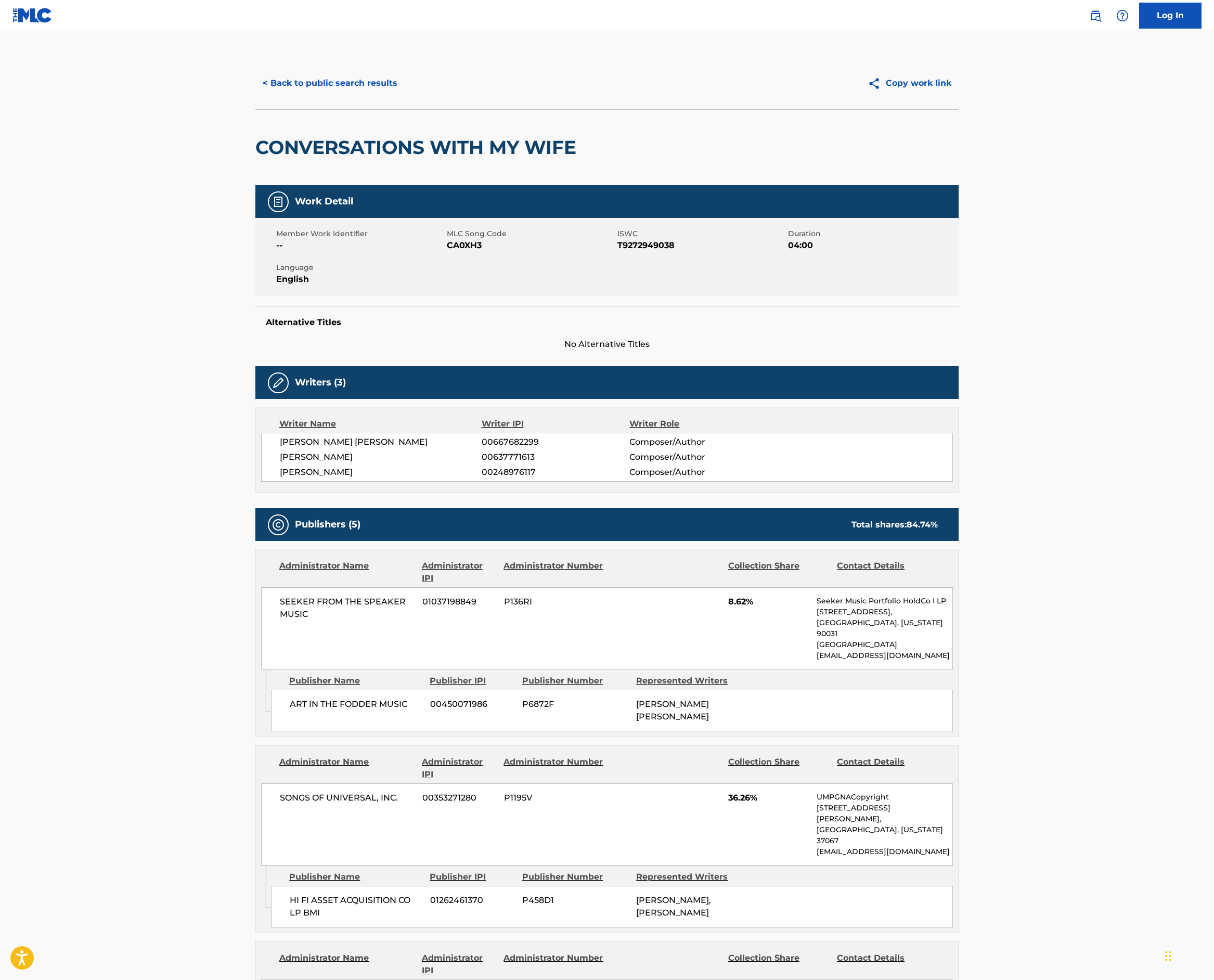
click at [256, 97] on button "< Back to public search results" at bounding box center [330, 83] width 150 height 26
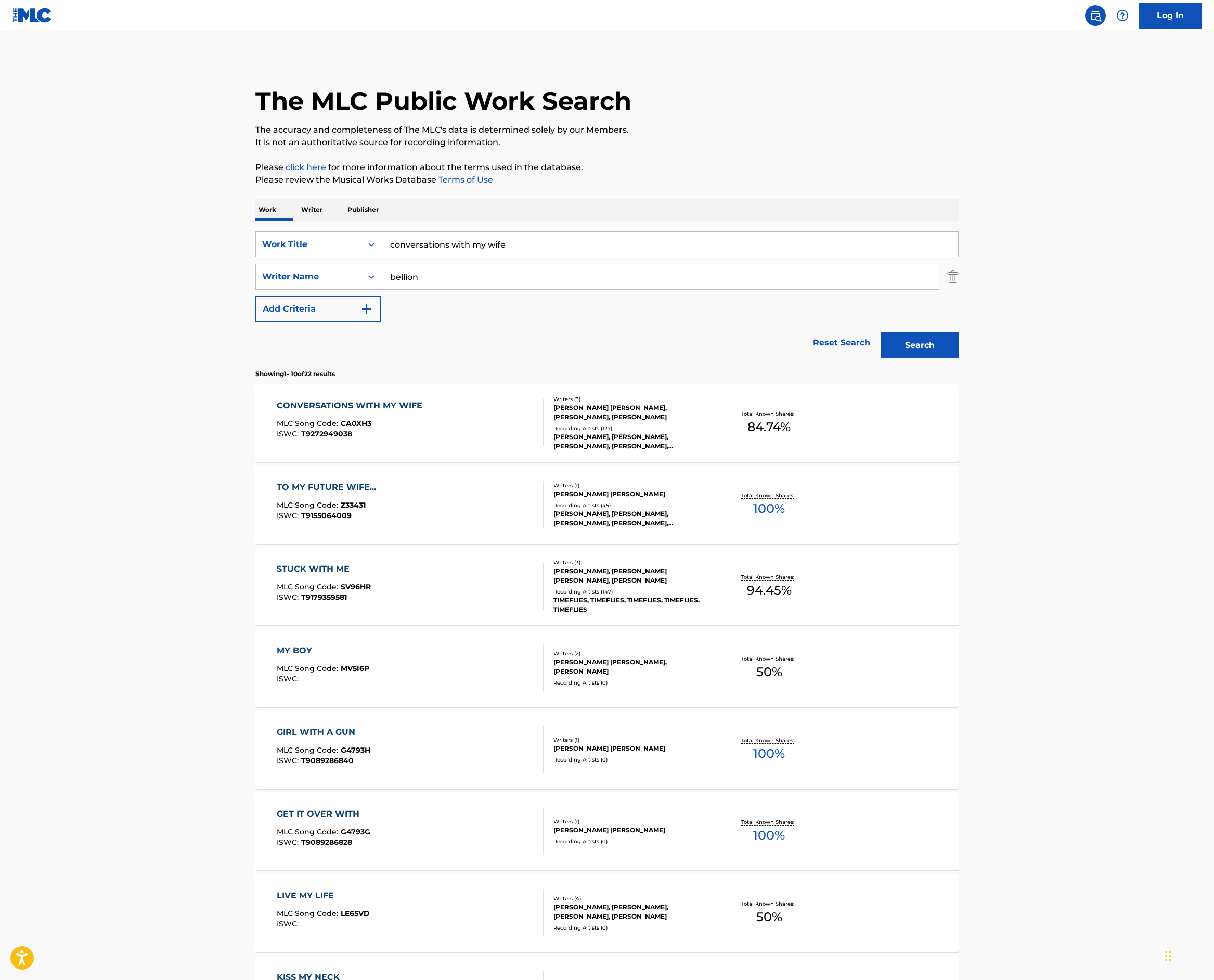
drag, startPoint x: 413, startPoint y: 377, endPoint x: 229, endPoint y: 350, distance: 186.0
click at [256, 257] on div "SearchWithCriteriac3c57842-fe22-4fce-80a8-8f98aa14e497 Work Title conversations…" at bounding box center [607, 244] width 704 height 26
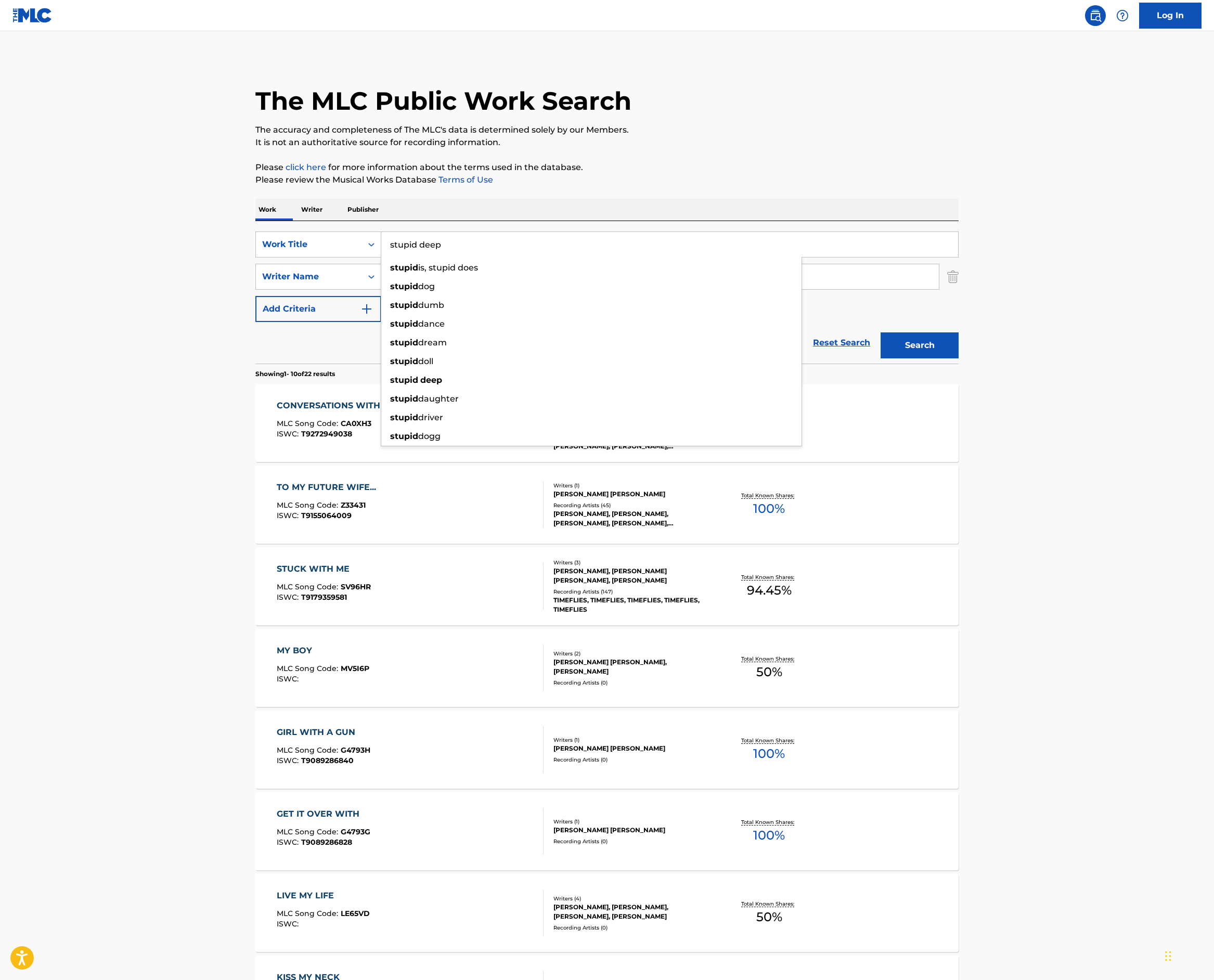
type input "stupid deep"
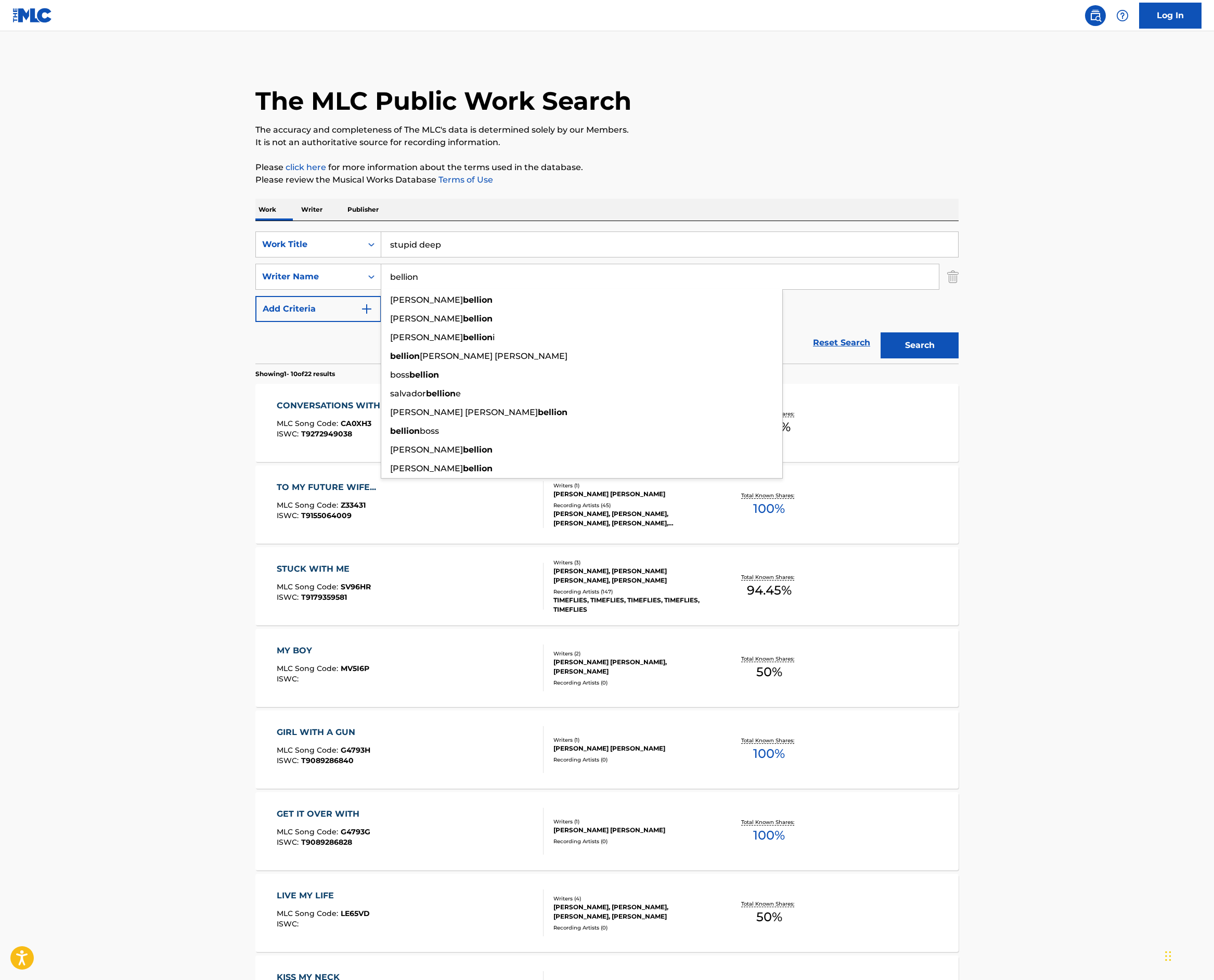
click at [959, 358] on button "Search" at bounding box center [920, 345] width 78 height 26
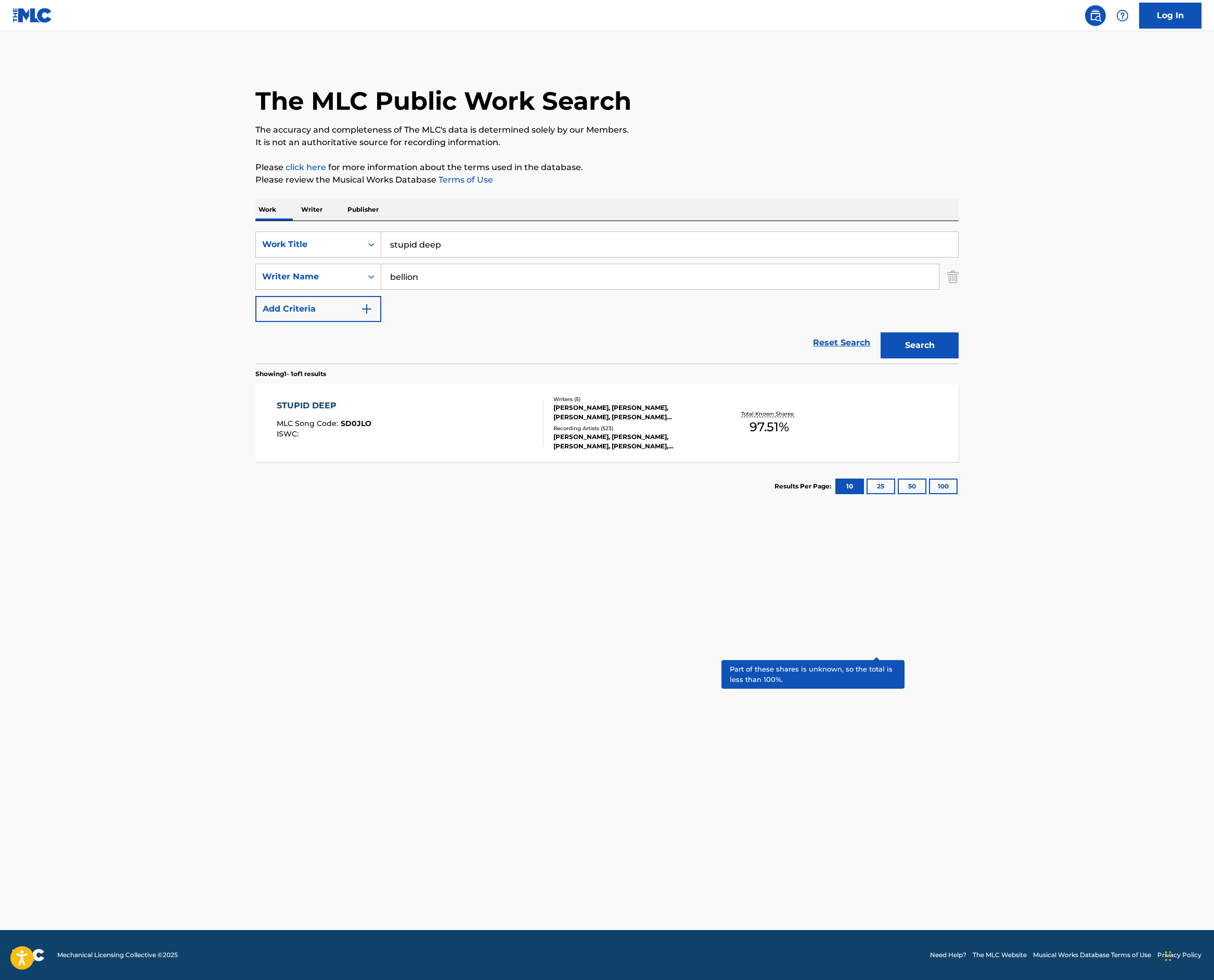
click at [797, 418] on p "Total Known Shares:" at bounding box center [769, 414] width 56 height 8
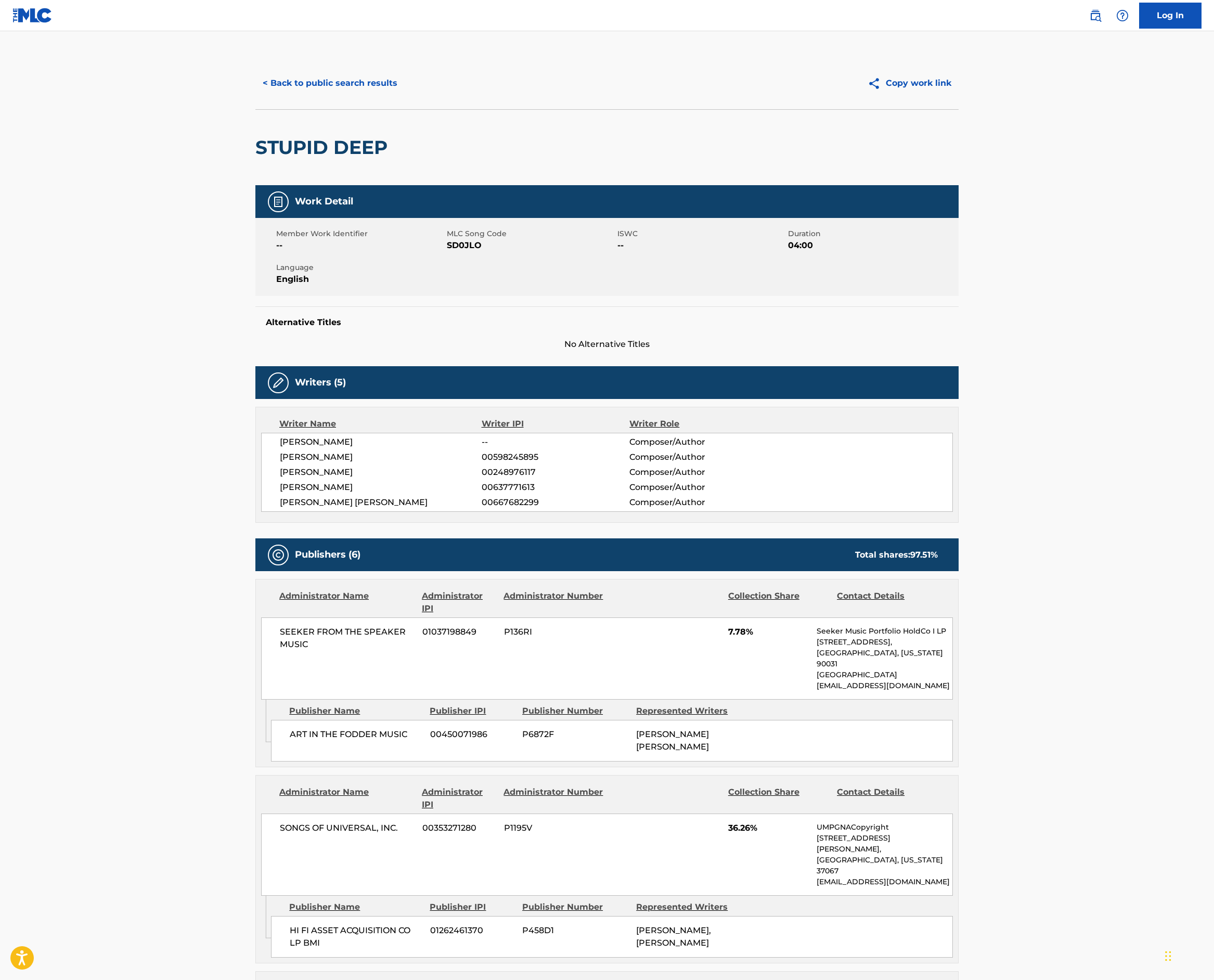
click at [256, 97] on button "< Back to public search results" at bounding box center [330, 83] width 150 height 26
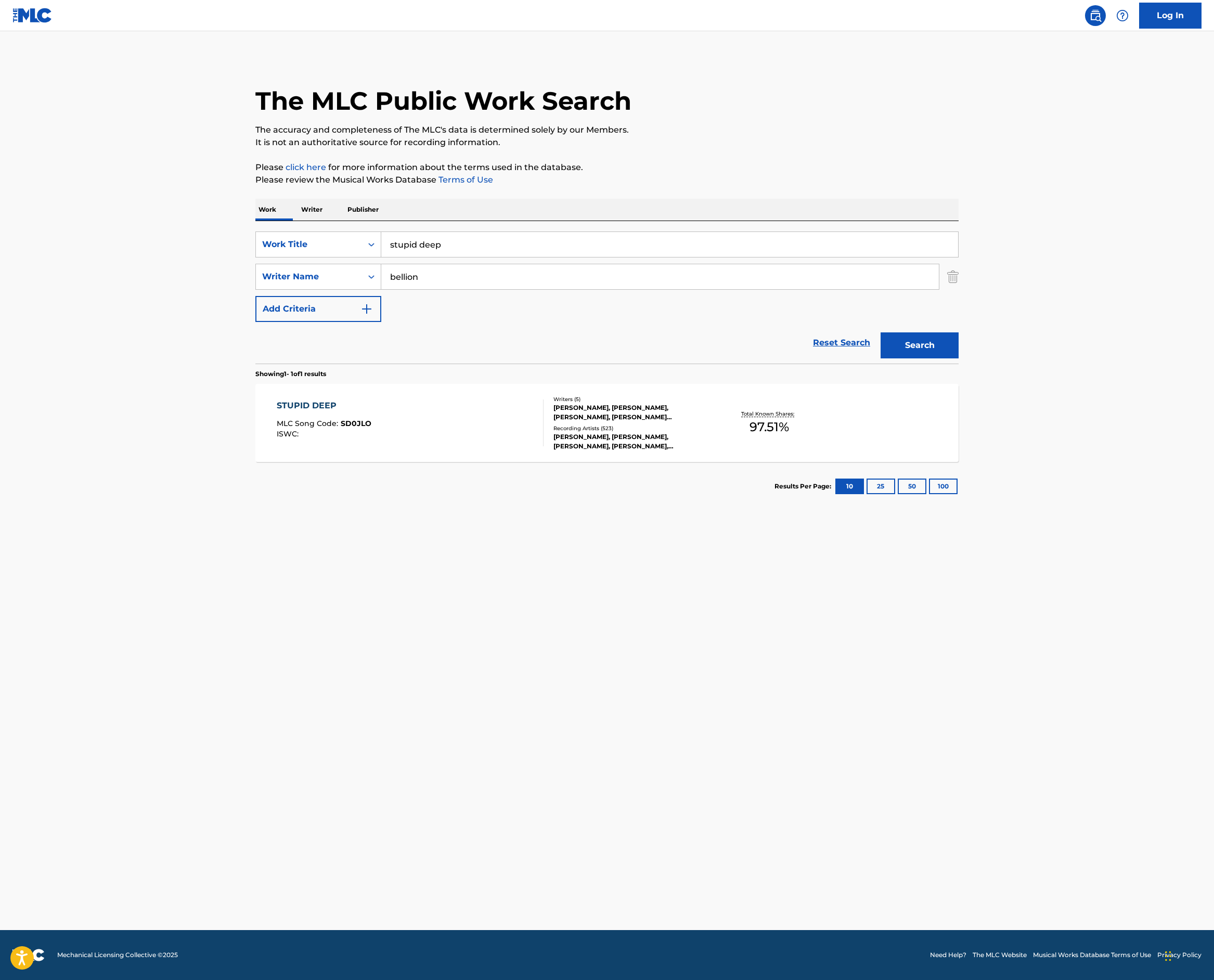
drag, startPoint x: 343, startPoint y: 377, endPoint x: 168, endPoint y: 343, distance: 178.3
click at [256, 343] on div "SearchWithCriteriac3c57842-fe22-4fce-80a8-8f98aa14e497 Work Title stupid deep S…" at bounding box center [607, 292] width 704 height 143
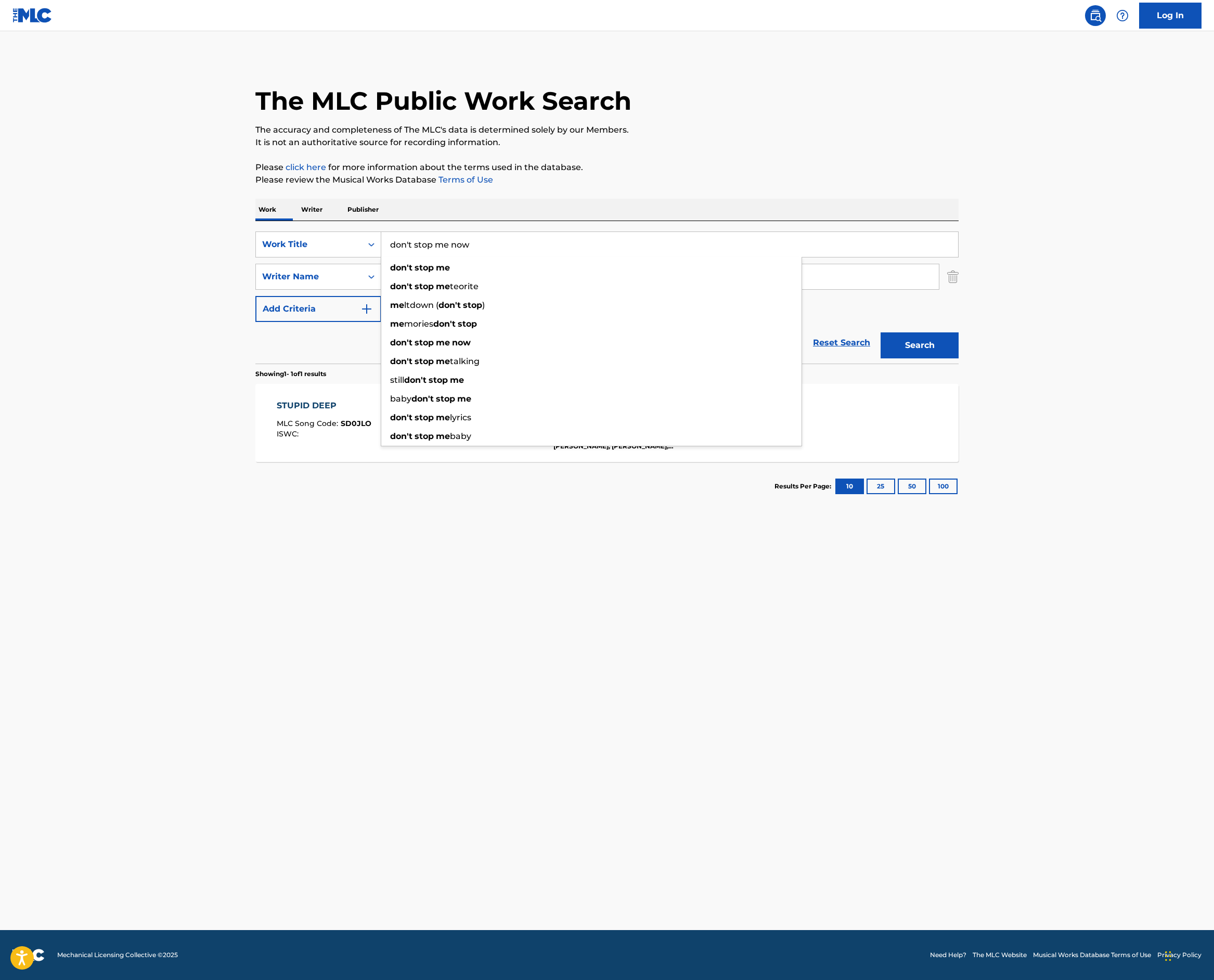
type input "don't stop me now"
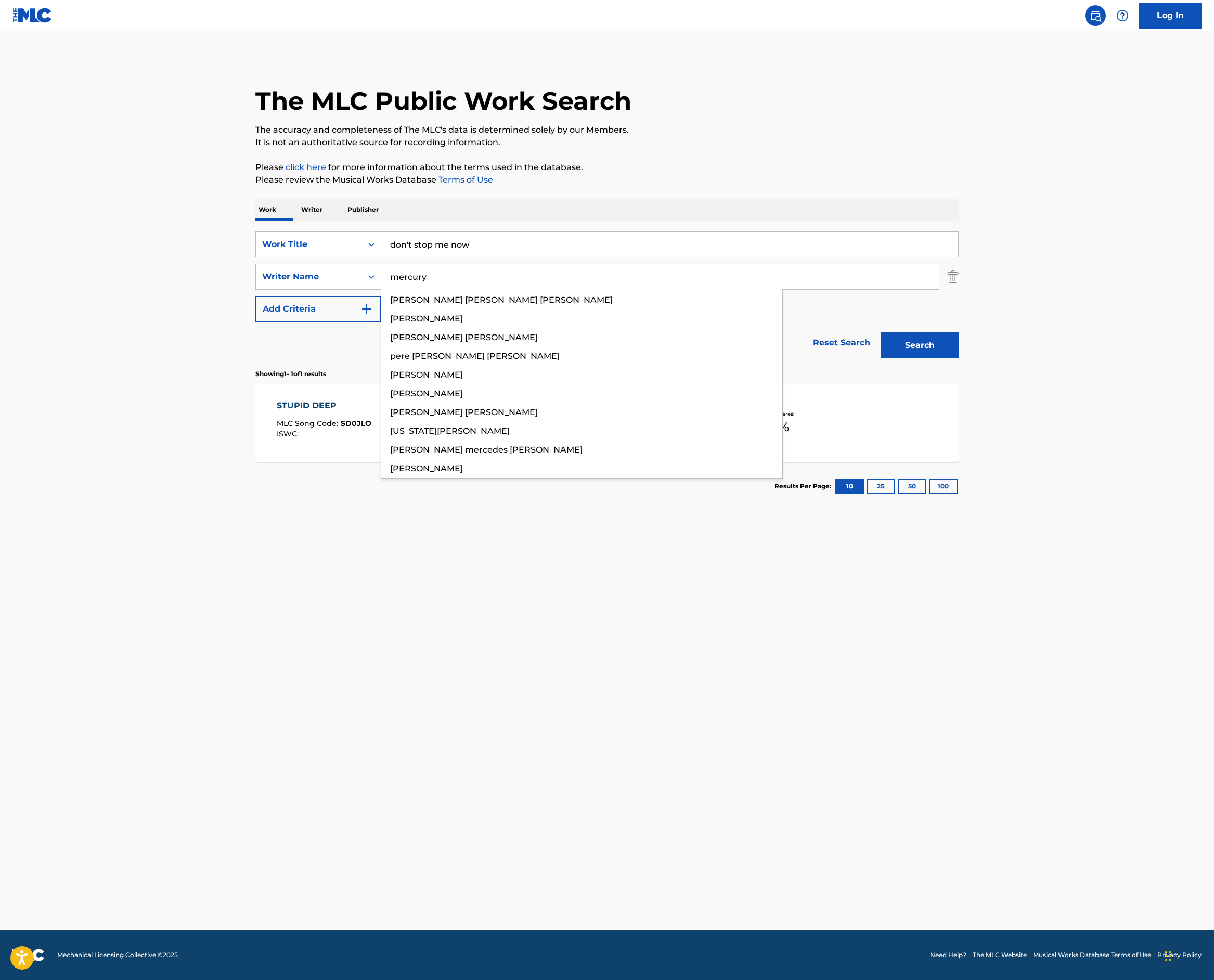
type input "mercury"
click at [959, 358] on button "Search" at bounding box center [920, 345] width 78 height 26
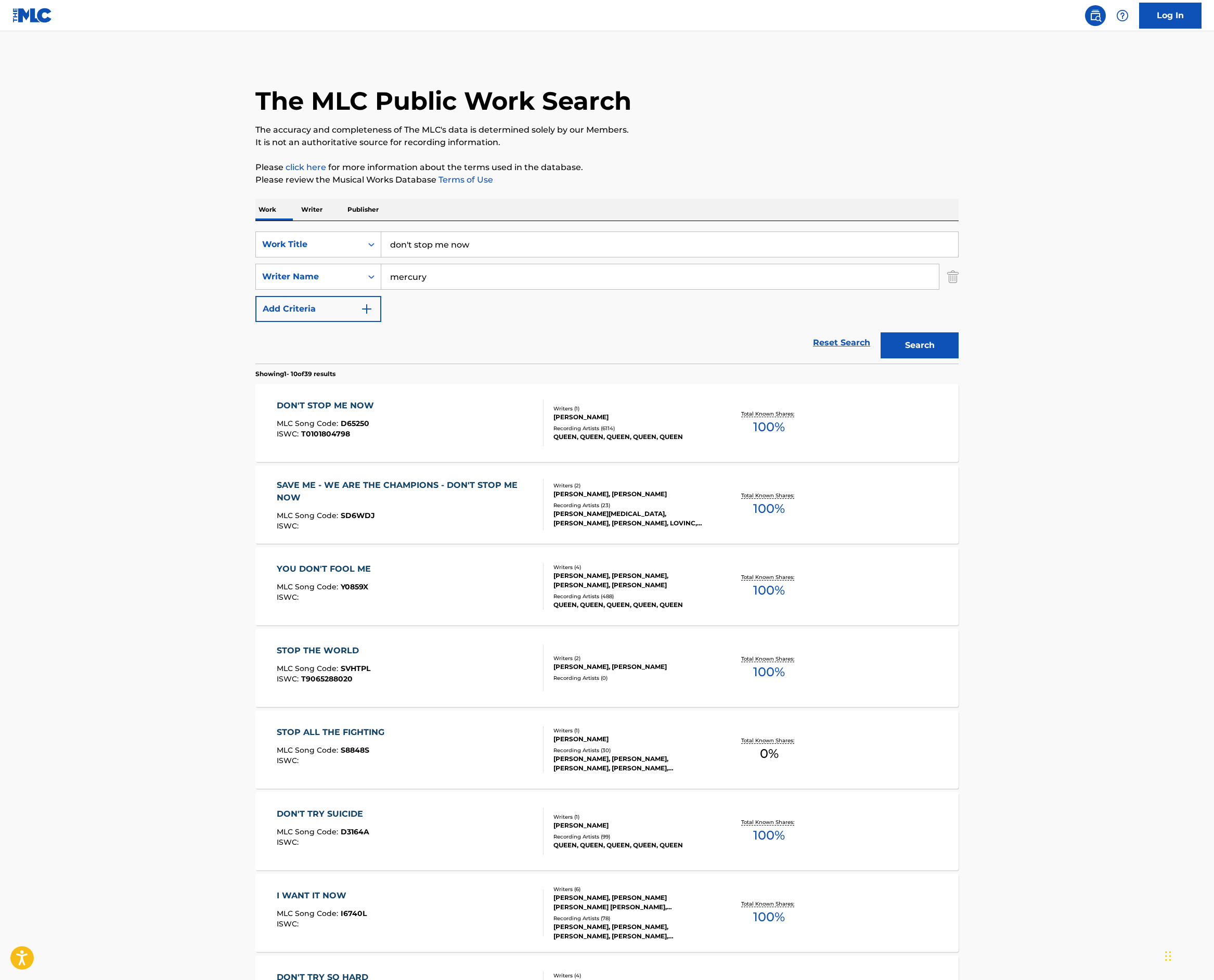
click at [256, 363] on div "Reset Search Search" at bounding box center [607, 343] width 704 height 42
click at [797, 418] on p "Total Known Shares:" at bounding box center [769, 414] width 56 height 8
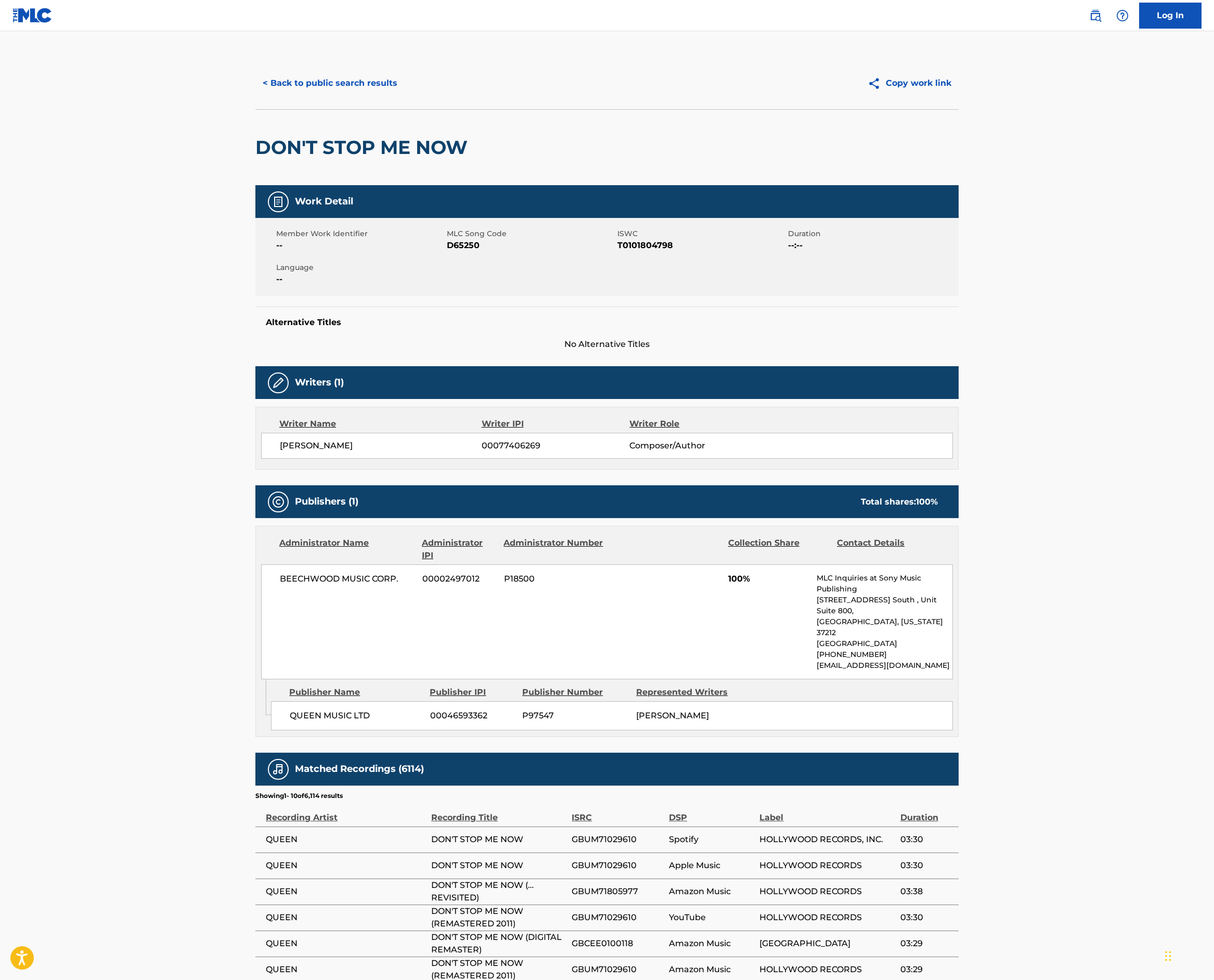
click at [256, 97] on button "< Back to public search results" at bounding box center [330, 83] width 150 height 26
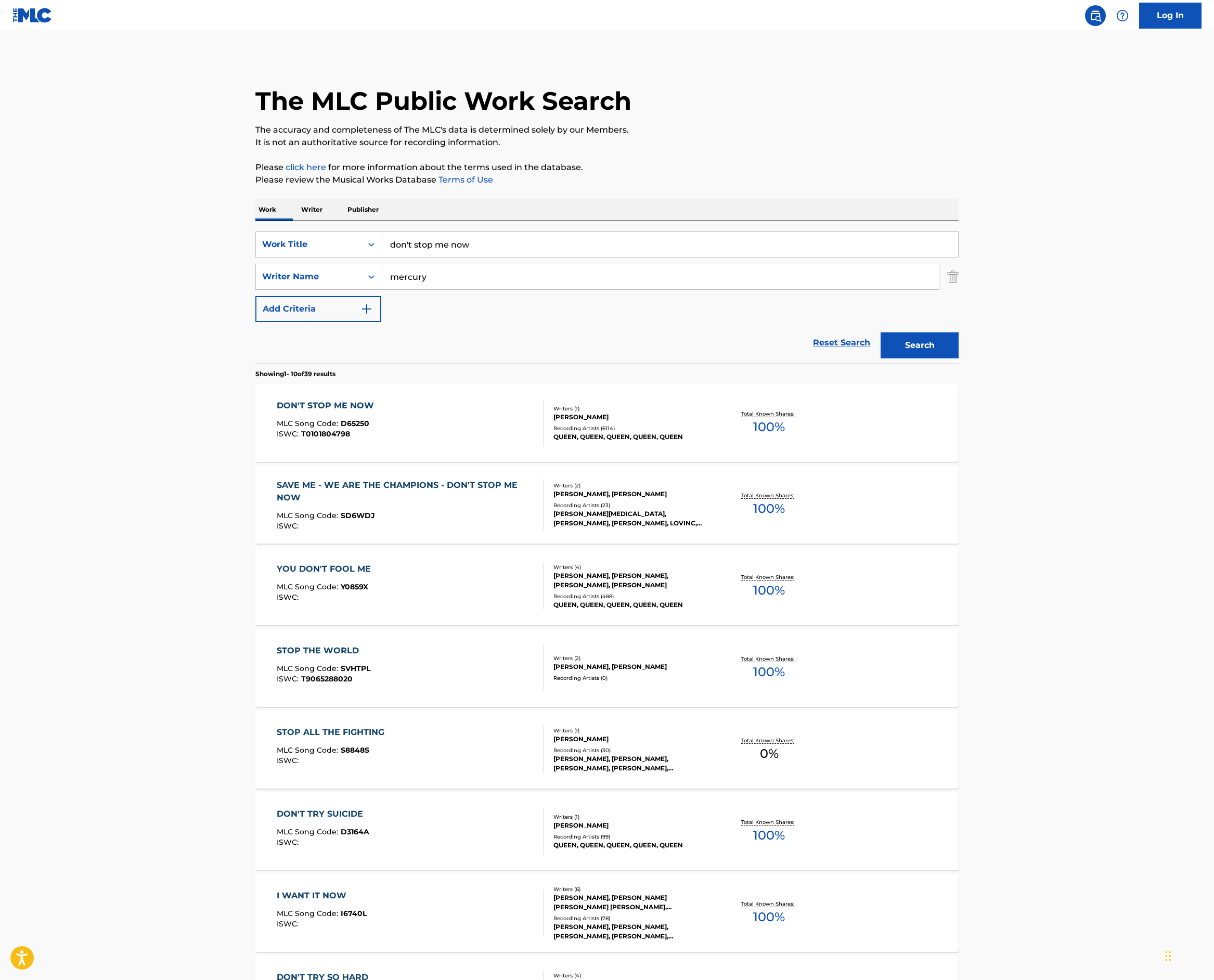
drag, startPoint x: 380, startPoint y: 375, endPoint x: 98, endPoint y: 339, distance: 284.3
click at [256, 339] on div "SearchWithCriteriac3c57842-fe22-4fce-80a8-8f98aa14e497 Work Title don't stop me…" at bounding box center [607, 292] width 704 height 143
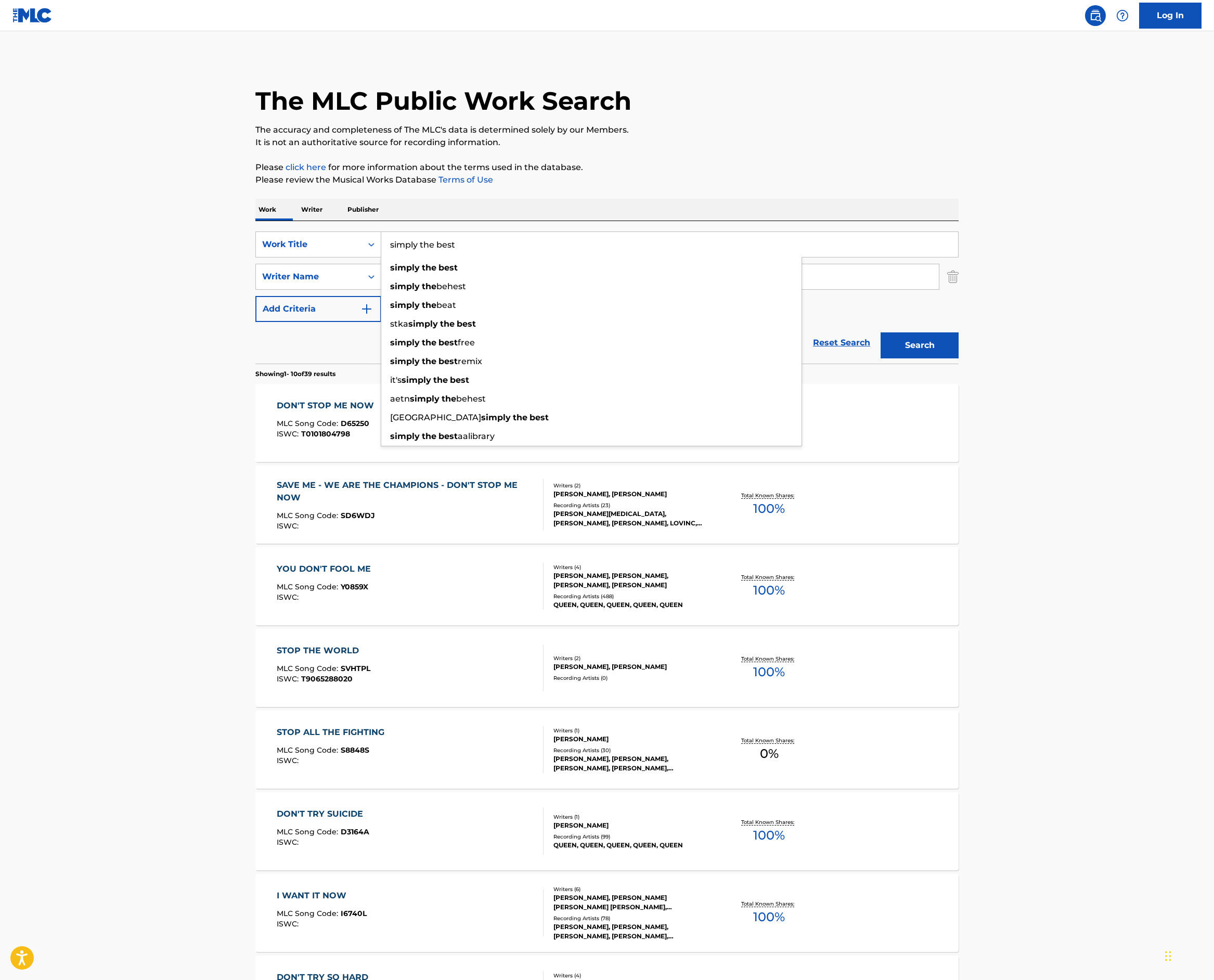
type input "simply the best"
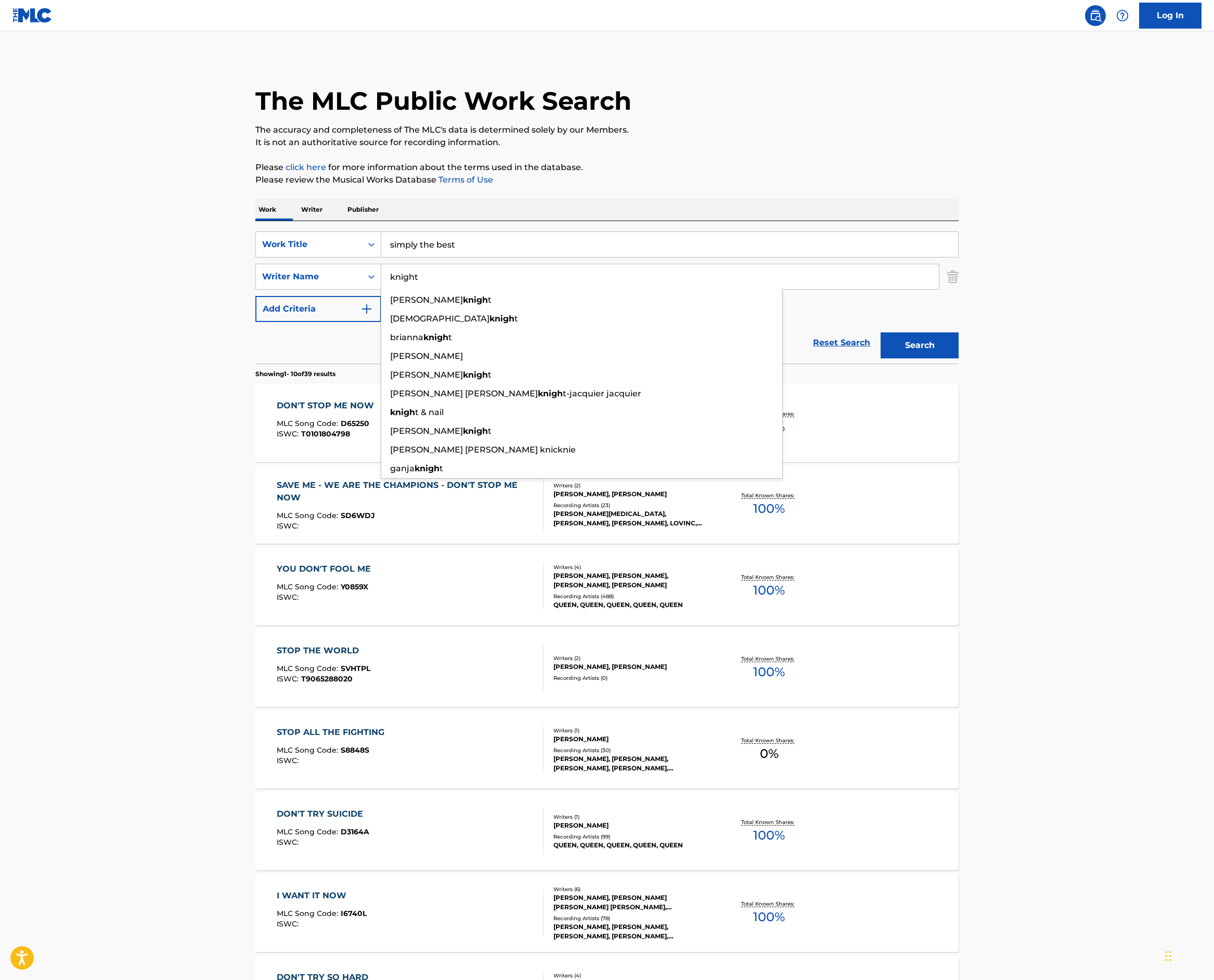
type input "knight"
click at [959, 358] on button "Search" at bounding box center [920, 345] width 78 height 26
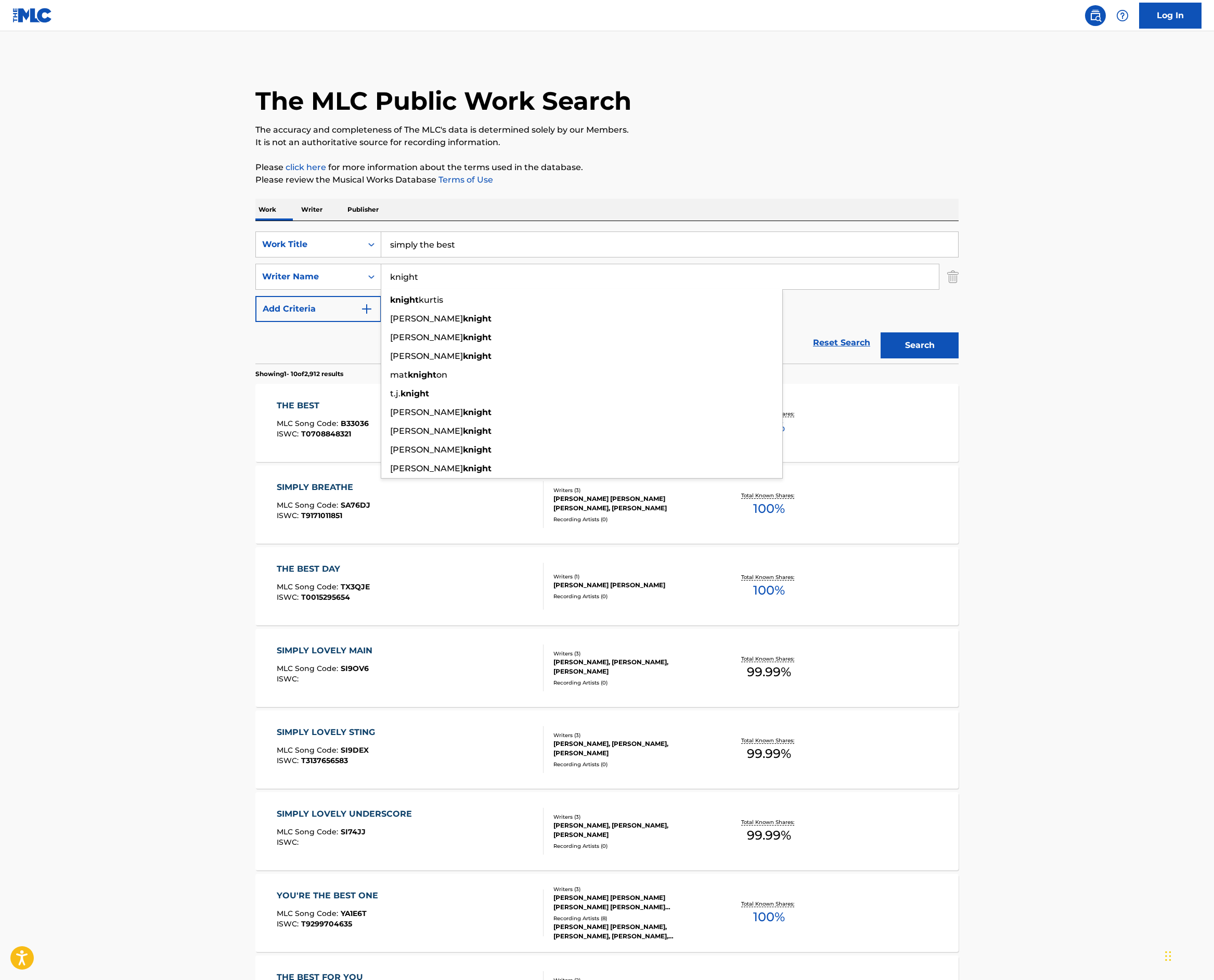
click at [656, 290] on div "The MLC Public Work Search The accuracy and completeness of The MLC's data is d…" at bounding box center [607, 654] width 728 height 1193
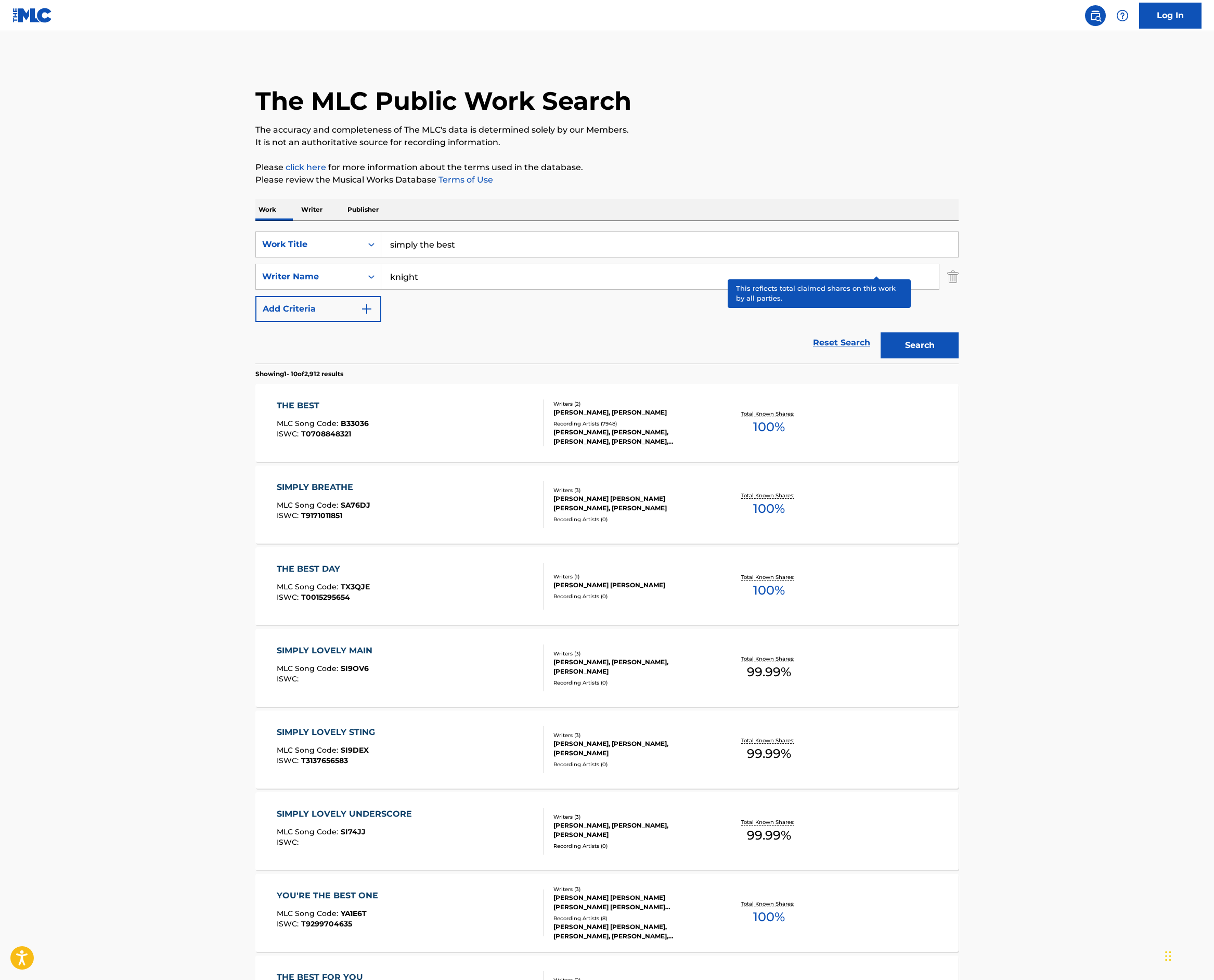
click at [797, 418] on p "Total Known Shares:" at bounding box center [769, 414] width 56 height 8
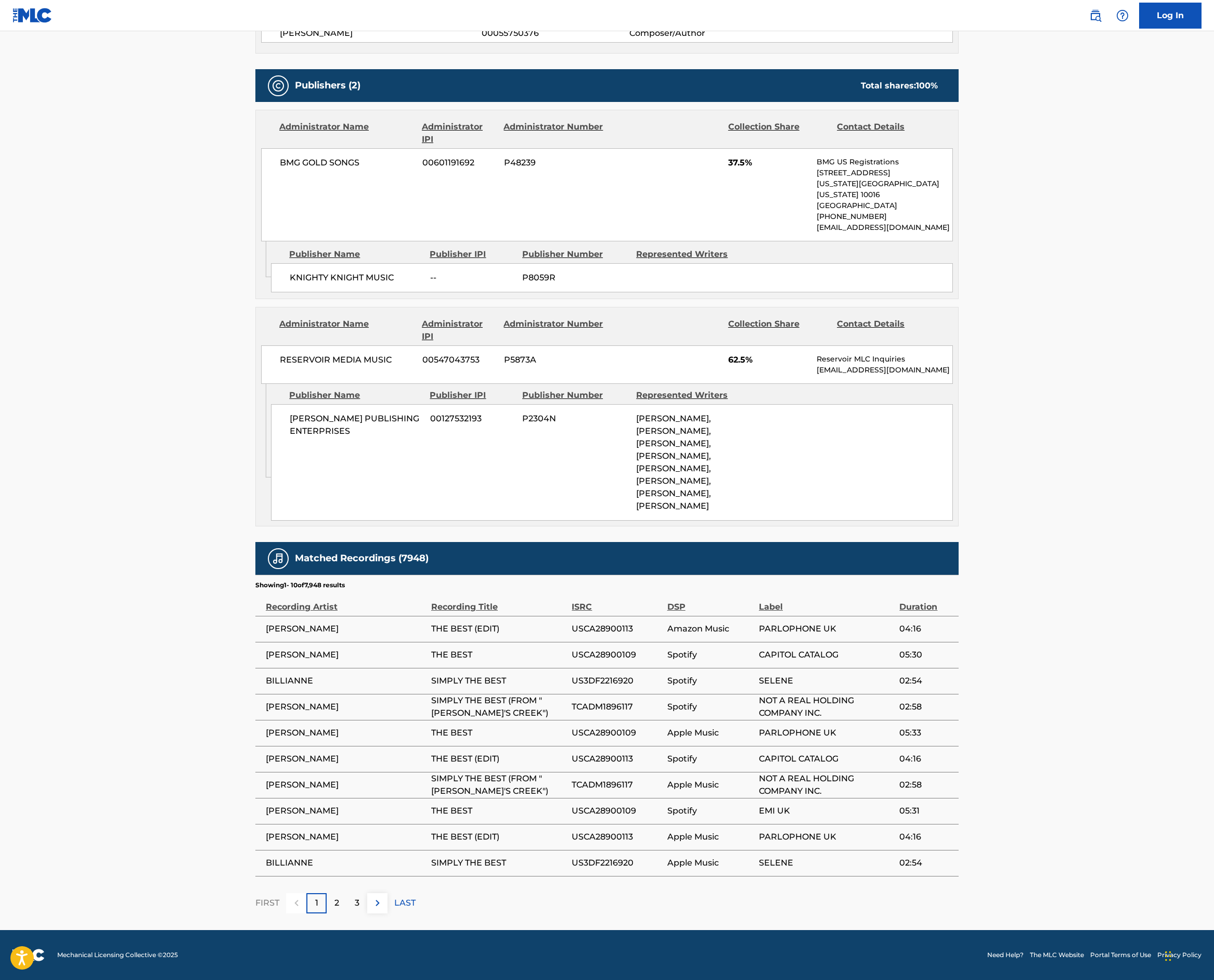
scroll to position [697, 0]
